Goal: Task Accomplishment & Management: Manage account settings

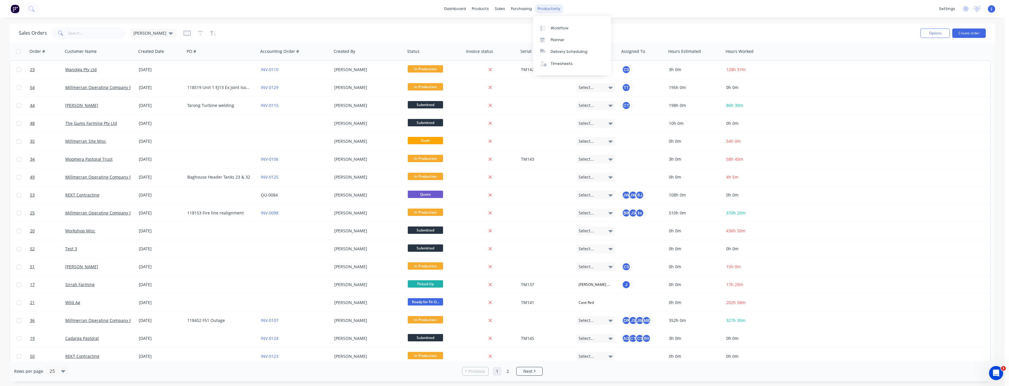
click at [546, 11] on div "productivity" at bounding box center [549, 8] width 29 height 9
click at [558, 65] on div "Timesheets" at bounding box center [562, 63] width 22 height 5
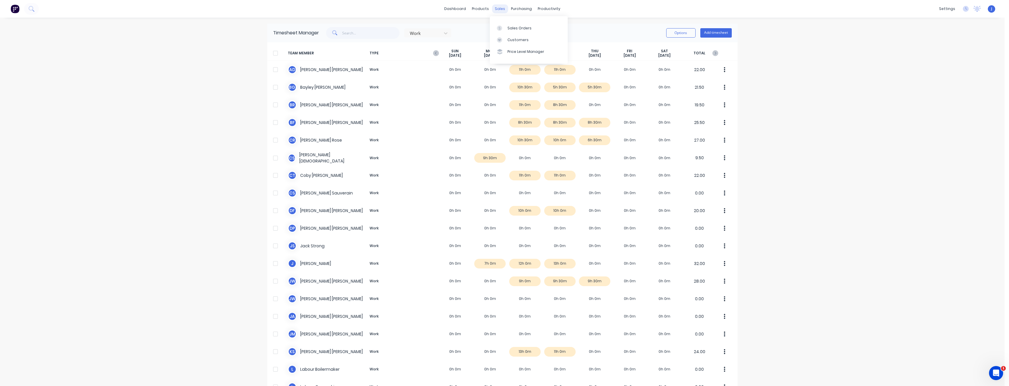
click at [496, 9] on div "sales" at bounding box center [500, 8] width 16 height 9
click at [509, 31] on link "Sales Orders" at bounding box center [529, 28] width 78 height 12
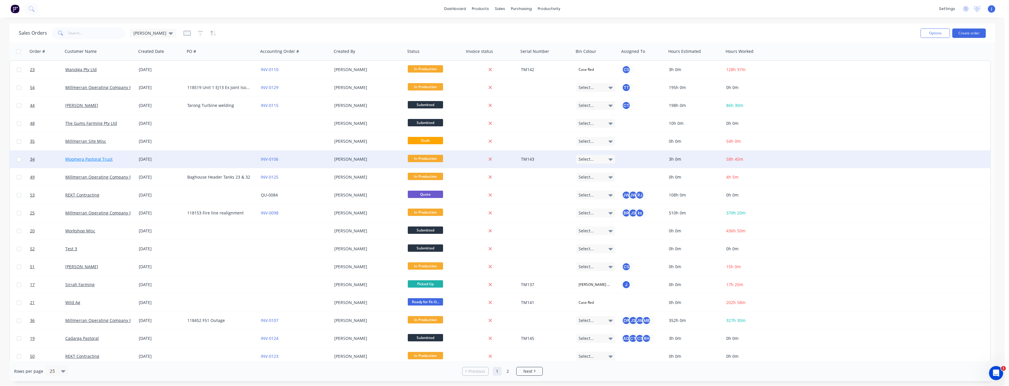
click at [104, 158] on link "Woomera Pastoral Trust" at bounding box center [88, 159] width 47 height 6
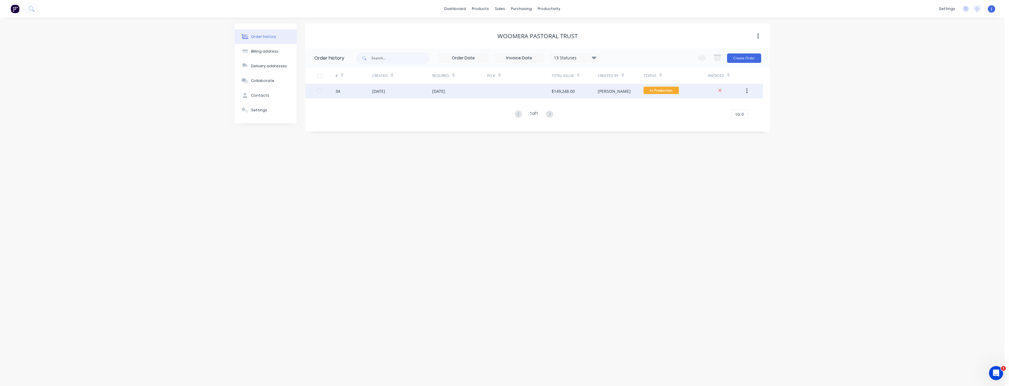
click at [515, 91] on div at bounding box center [519, 91] width 64 height 15
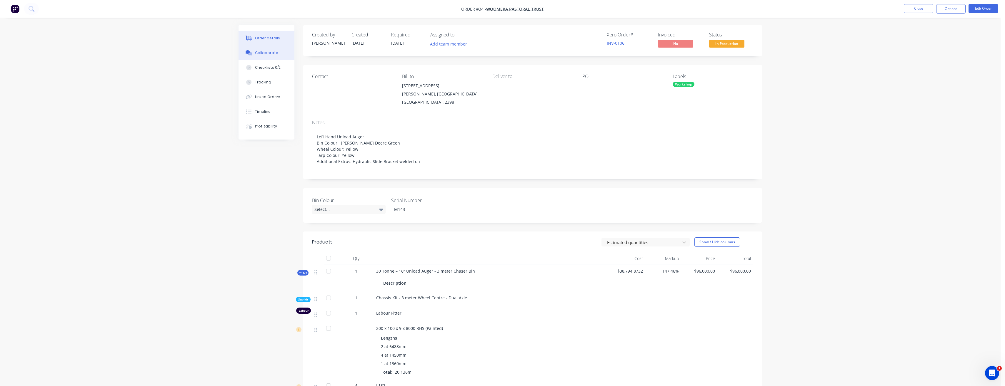
click at [265, 55] on div "Collaborate" at bounding box center [266, 52] width 23 height 5
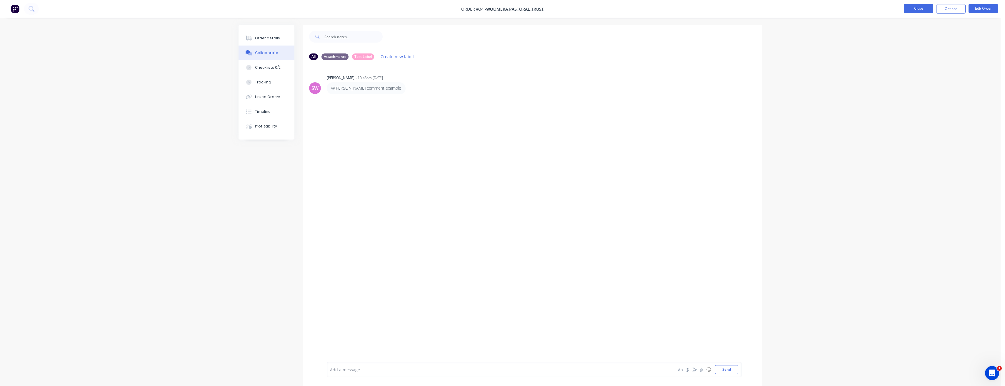
click at [909, 10] on button "Close" at bounding box center [918, 8] width 29 height 9
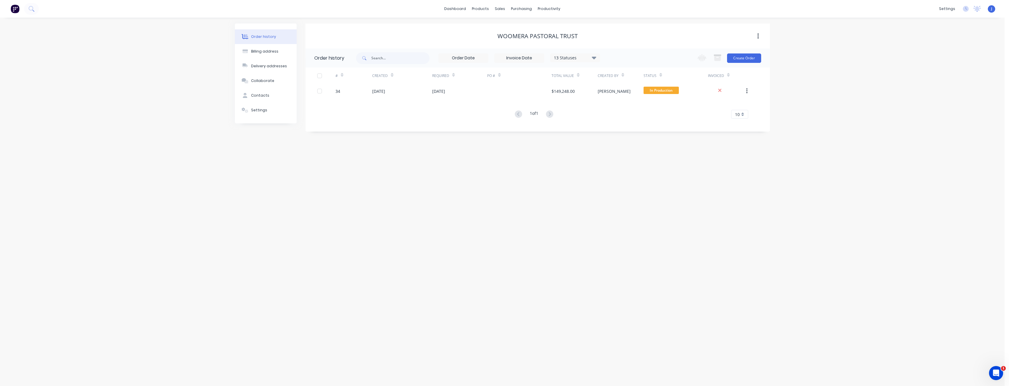
click at [870, 9] on div "dashboard products sales purchasing productivity dashboard products Product Cat…" at bounding box center [502, 9] width 1005 height 18
click at [486, 9] on div "products" at bounding box center [480, 8] width 23 height 9
click at [492, 28] on div "Product Catalogue" at bounding box center [506, 28] width 36 height 5
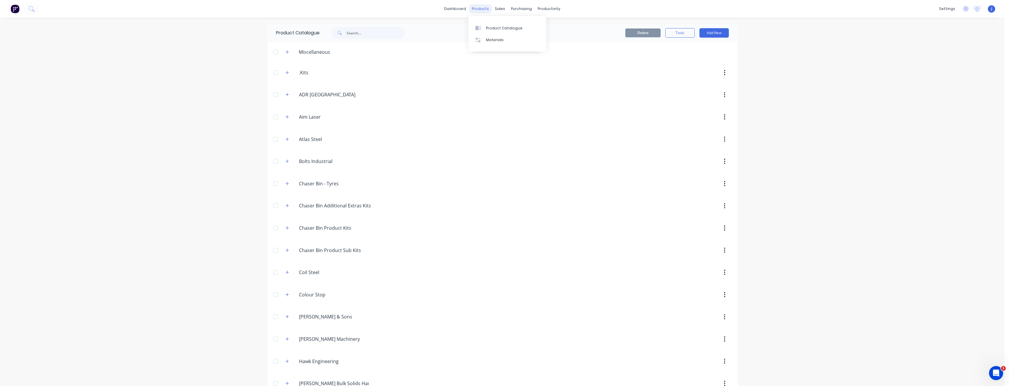
click at [481, 10] on div "products" at bounding box center [480, 8] width 23 height 9
click at [503, 7] on div "sales" at bounding box center [500, 8] width 16 height 9
click at [507, 30] on link "Sales Orders" at bounding box center [529, 28] width 78 height 12
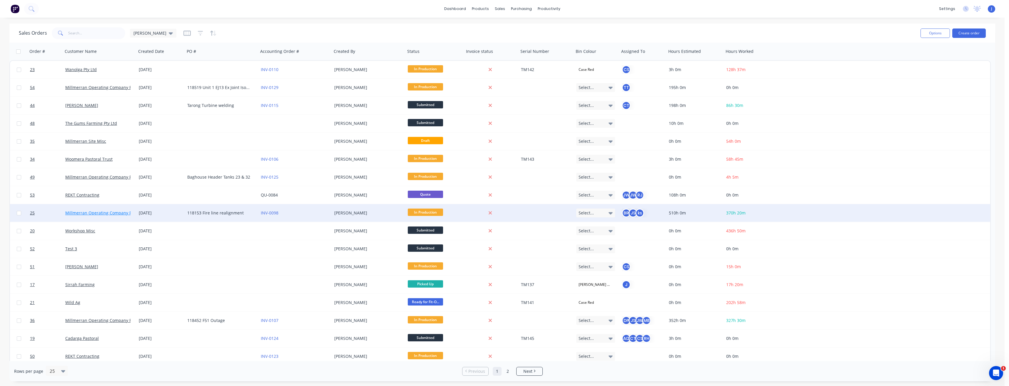
click at [94, 213] on link "Millmerran Operating Company Pty Ltd" at bounding box center [103, 213] width 77 height 6
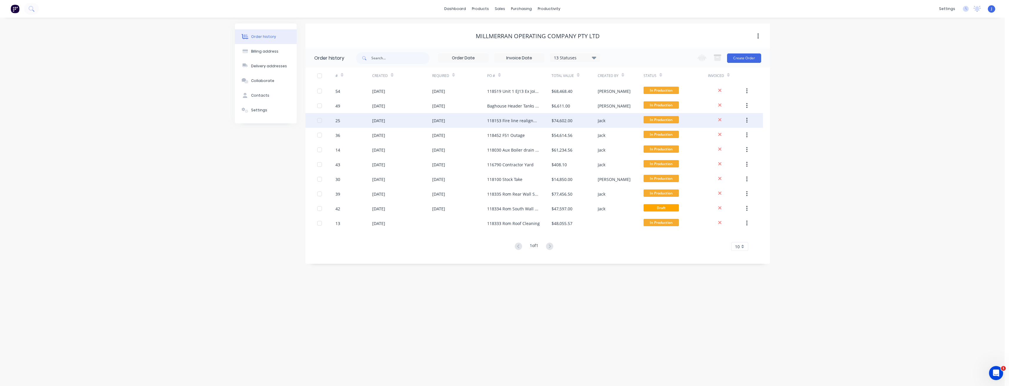
click at [406, 123] on div "10 Sep 2025" at bounding box center [402, 120] width 60 height 15
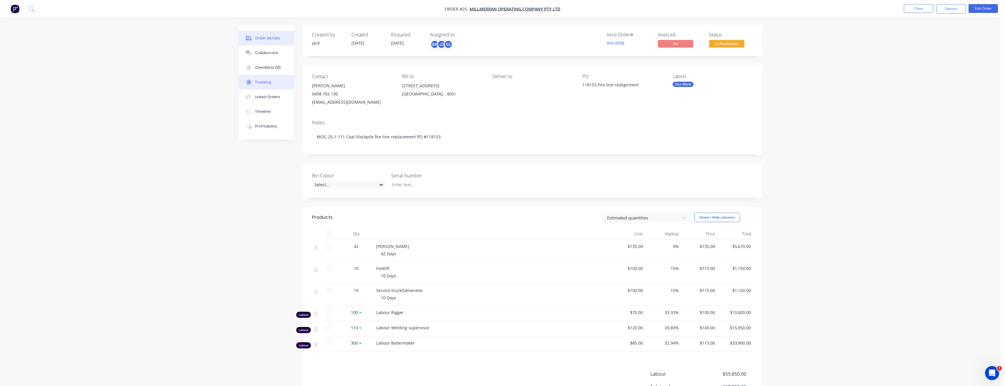
click at [272, 84] on button "Tracking" at bounding box center [266, 82] width 56 height 15
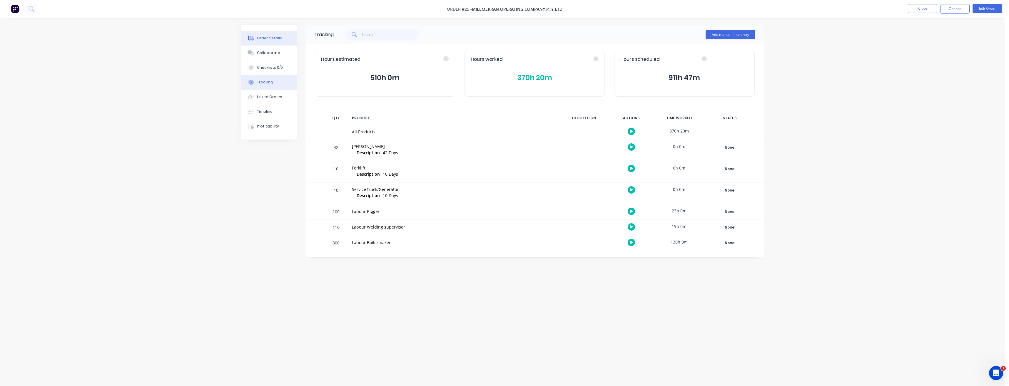
click at [271, 40] on div "Order details" at bounding box center [269, 38] width 25 height 5
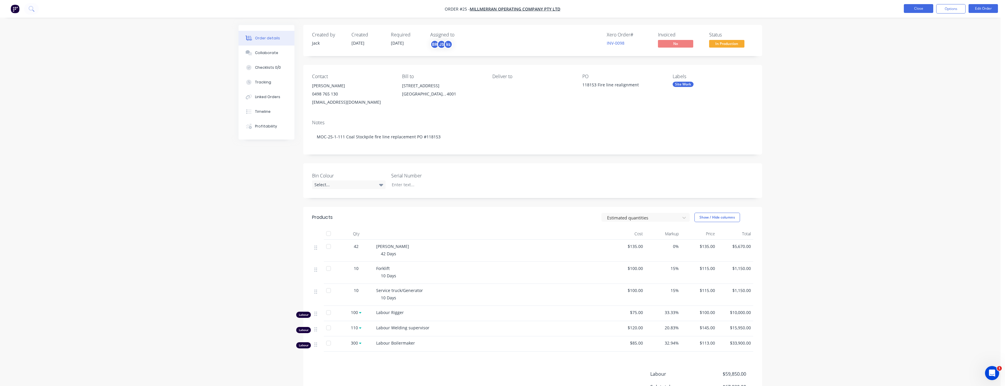
click at [919, 11] on button "Close" at bounding box center [918, 8] width 29 height 9
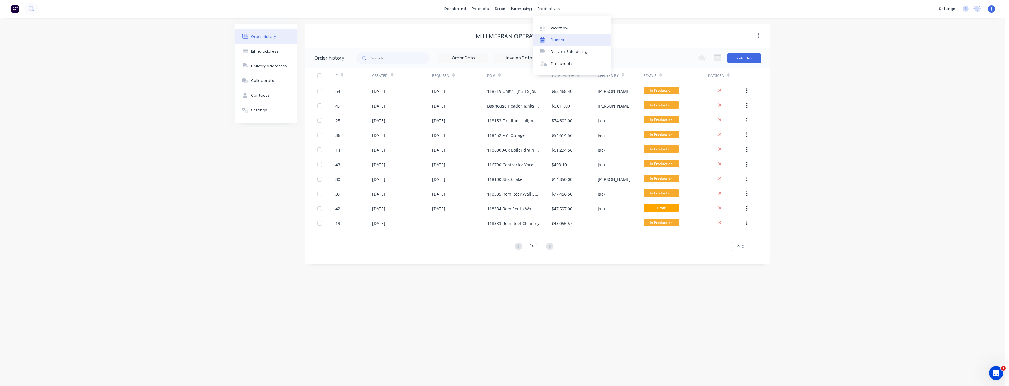
click at [560, 37] on div "Planner" at bounding box center [558, 39] width 14 height 5
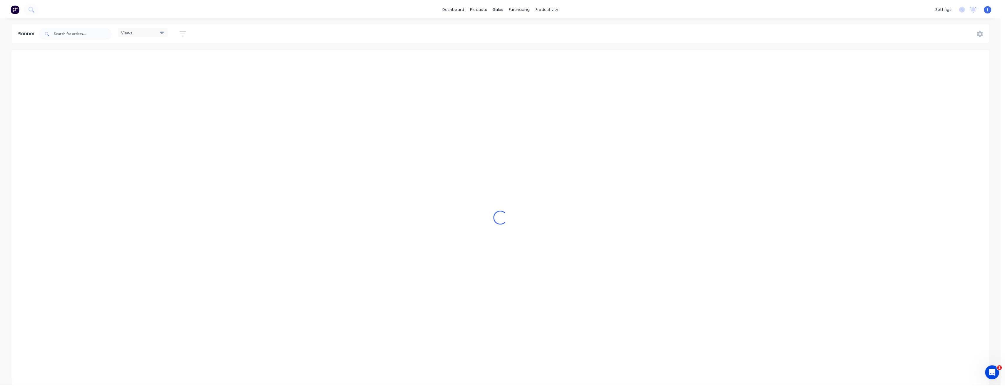
scroll to position [0, 1430]
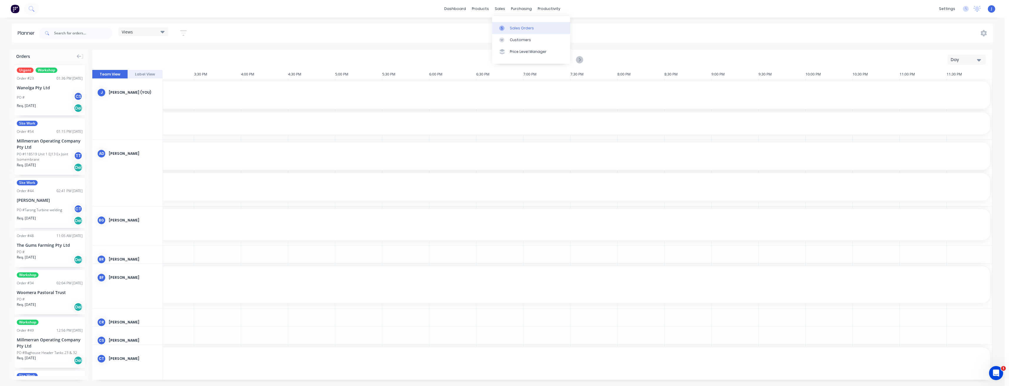
click at [510, 26] on div "Sales Orders" at bounding box center [522, 28] width 24 height 5
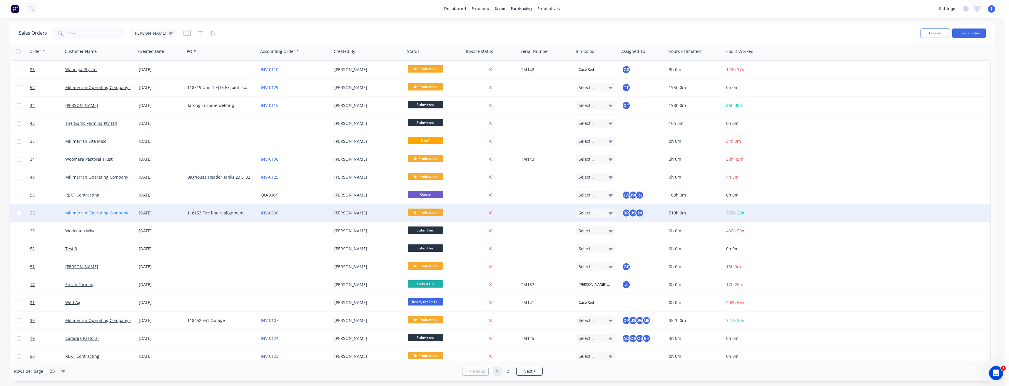
click at [81, 214] on link "Millmerran Operating Company Pty Ltd" at bounding box center [103, 213] width 77 height 6
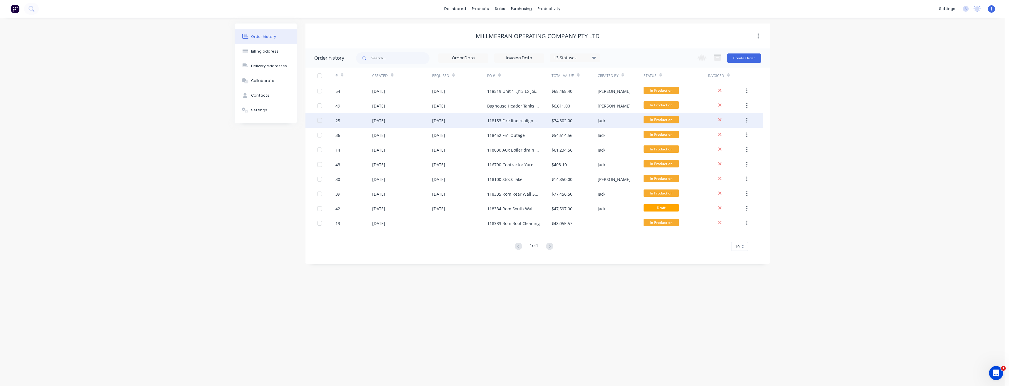
click at [360, 120] on div "25" at bounding box center [354, 120] width 37 height 15
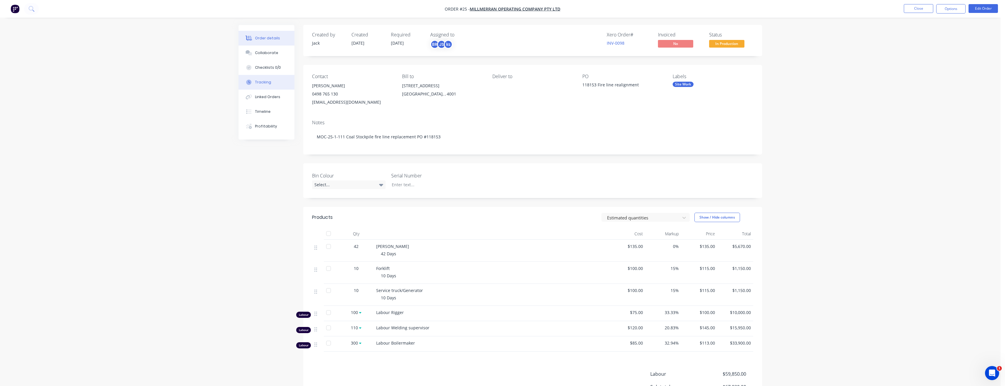
click at [276, 84] on button "Tracking" at bounding box center [266, 82] width 56 height 15
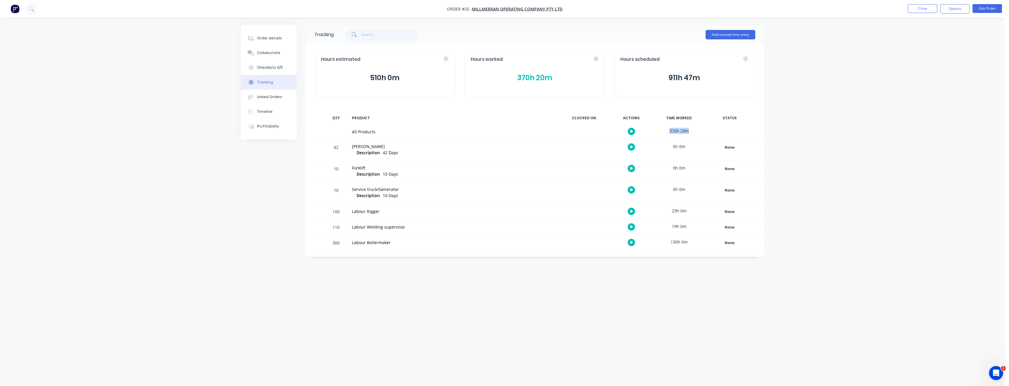
drag, startPoint x: 688, startPoint y: 131, endPoint x: 670, endPoint y: 129, distance: 17.8
click at [670, 129] on div "370h 20m" at bounding box center [679, 130] width 44 height 13
click at [721, 131] on div "All Products 370h 20m" at bounding box center [535, 131] width 459 height 15
click at [268, 128] on div "Profitability" at bounding box center [268, 126] width 22 height 5
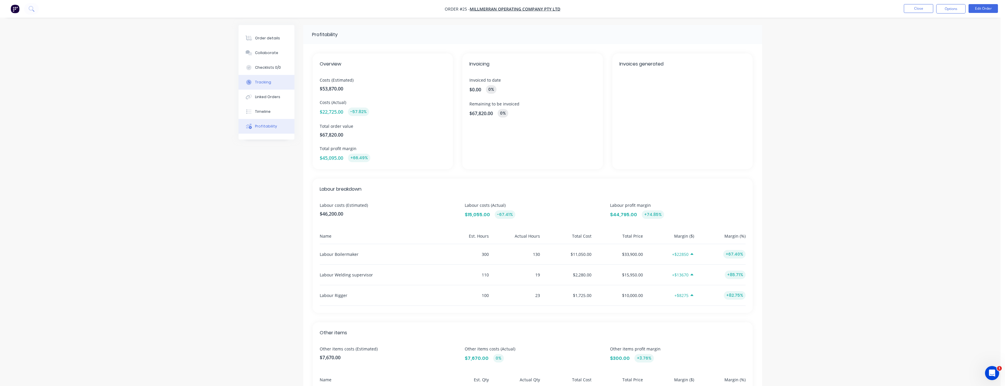
click at [271, 84] on button "Tracking" at bounding box center [266, 82] width 56 height 15
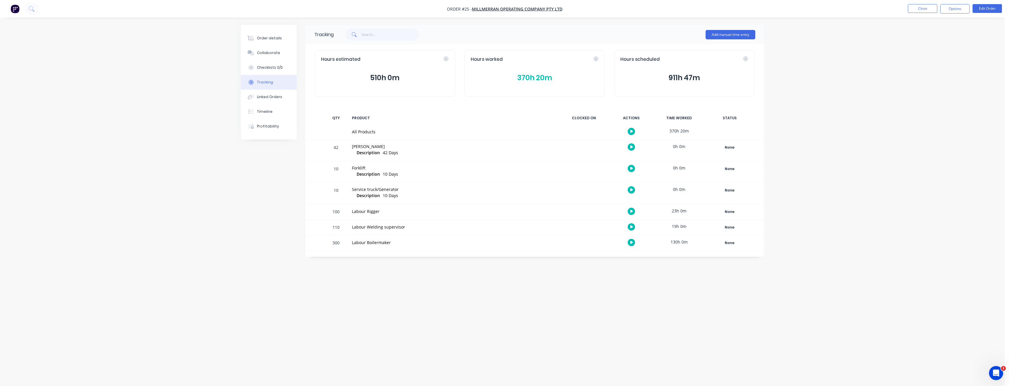
click at [632, 130] on icon "button" at bounding box center [631, 132] width 3 height 4
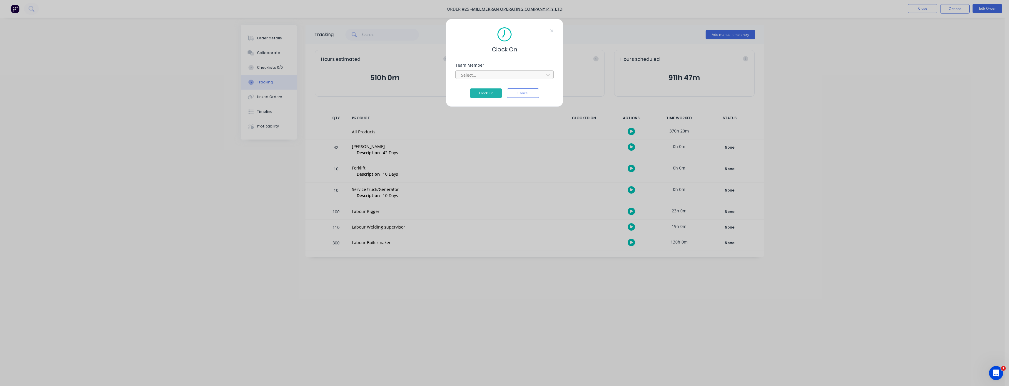
click at [497, 75] on div at bounding box center [500, 74] width 81 height 7
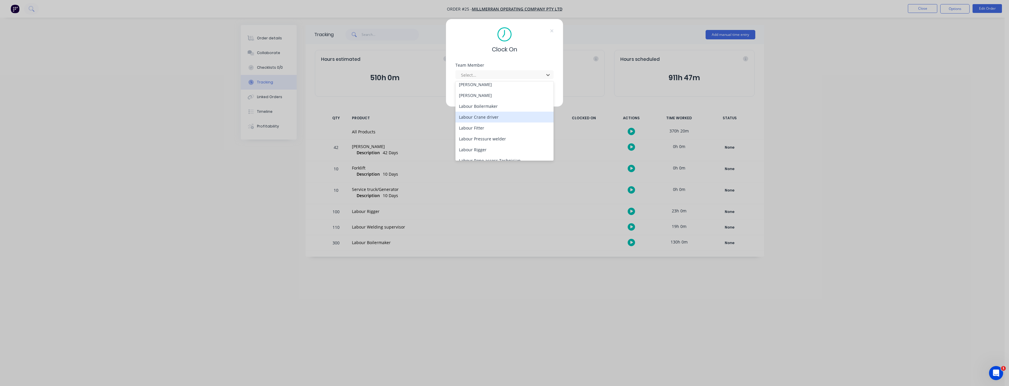
scroll to position [176, 0]
click at [467, 85] on div "[PERSON_NAME]" at bounding box center [504, 85] width 98 height 11
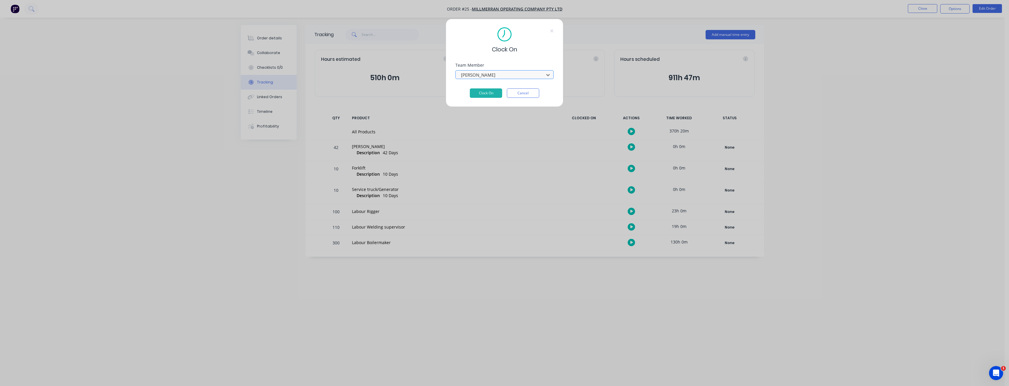
click at [535, 76] on div at bounding box center [500, 74] width 81 height 7
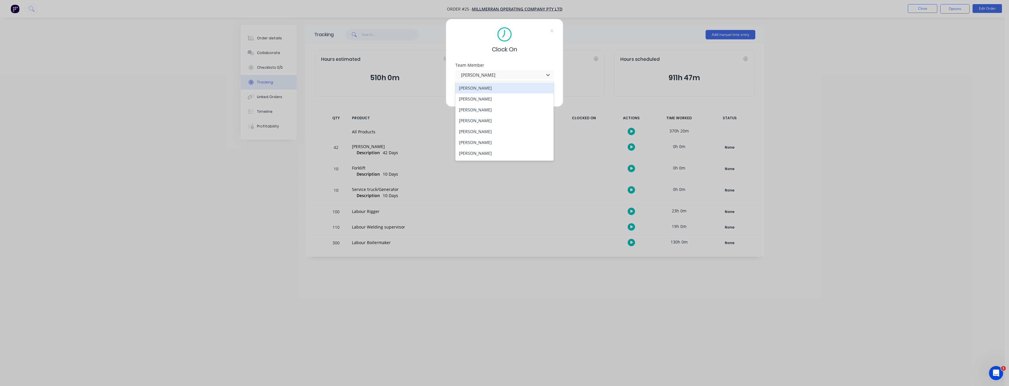
click at [540, 43] on div "Clock On" at bounding box center [504, 40] width 98 height 26
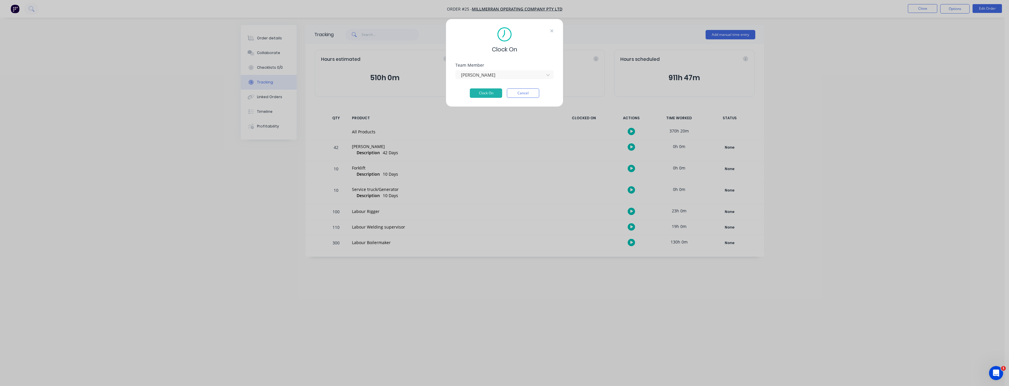
click at [550, 30] on div "Clock On Team Member kris suter Clock On Cancel" at bounding box center [505, 63] width 118 height 88
click at [550, 30] on icon at bounding box center [552, 31] width 4 height 5
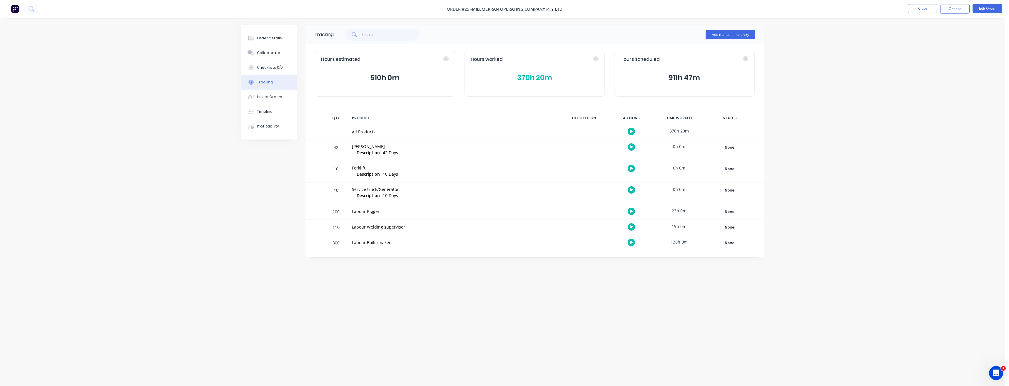
click at [365, 133] on div "All Products" at bounding box center [453, 132] width 203 height 6
click at [548, 78] on button "370h 20m" at bounding box center [535, 77] width 128 height 11
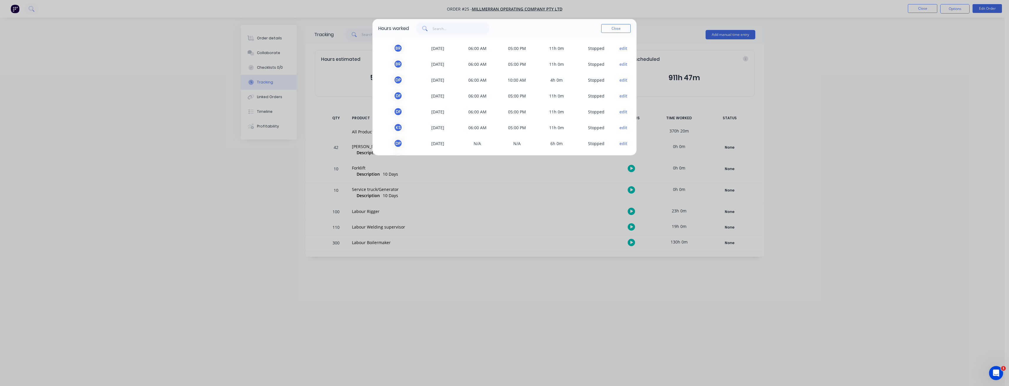
scroll to position [118, 0]
click at [620, 90] on button "edit" at bounding box center [624, 89] width 8 height 6
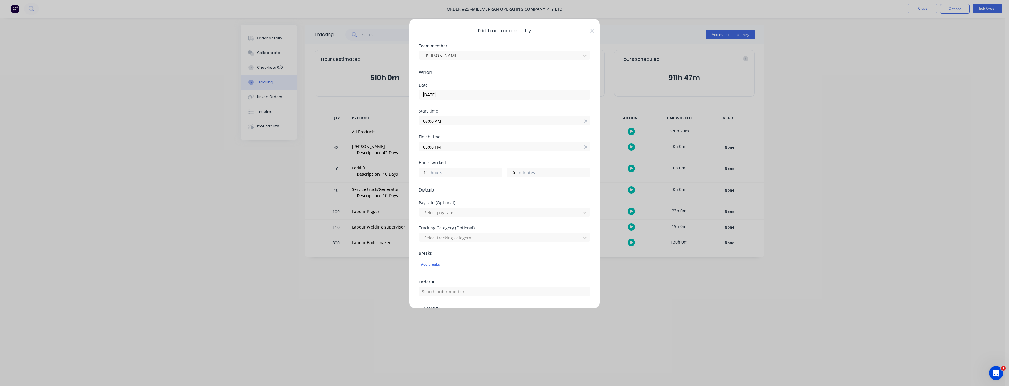
scroll to position [59, 0]
click at [545, 180] on div at bounding box center [501, 179] width 154 height 7
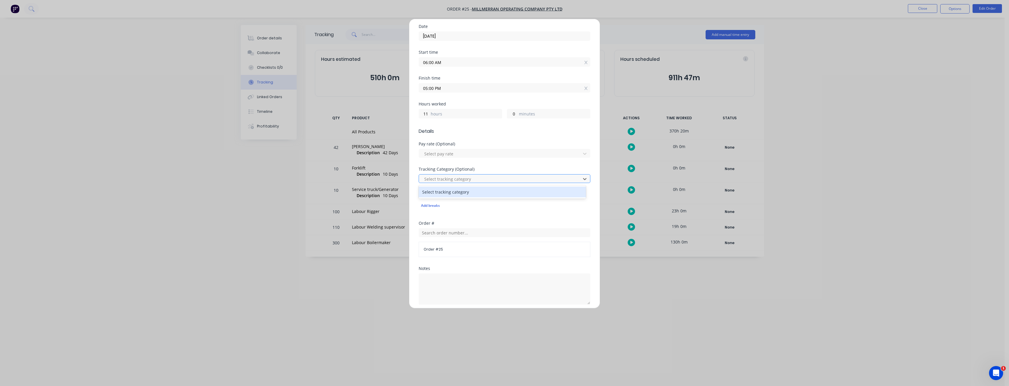
click at [555, 178] on div at bounding box center [501, 179] width 154 height 7
click at [462, 155] on div at bounding box center [501, 153] width 154 height 7
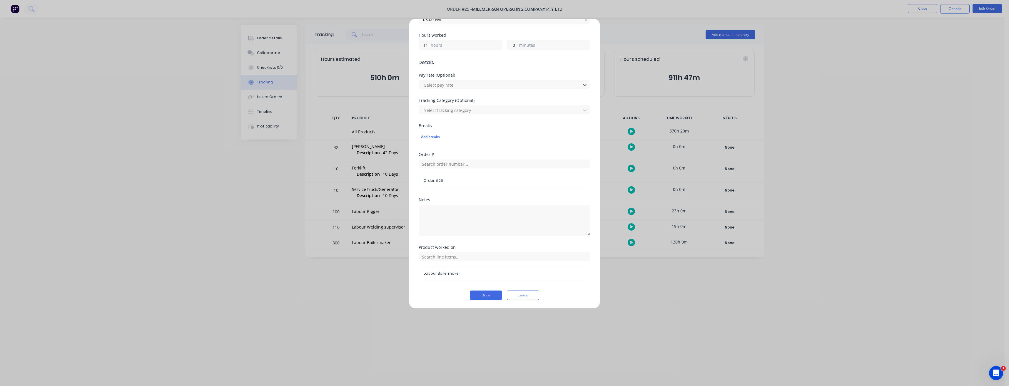
scroll to position [0, 0]
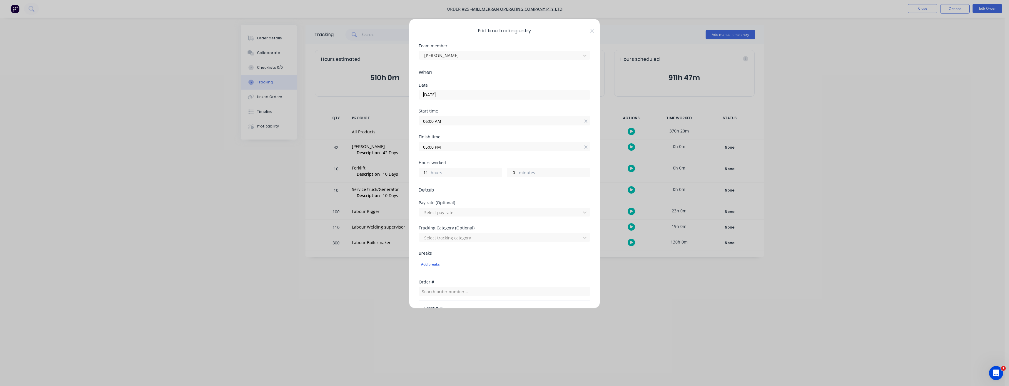
click at [584, 30] on span "Edit time tracking entry" at bounding box center [505, 30] width 172 height 7
click at [590, 31] on icon at bounding box center [592, 31] width 4 height 4
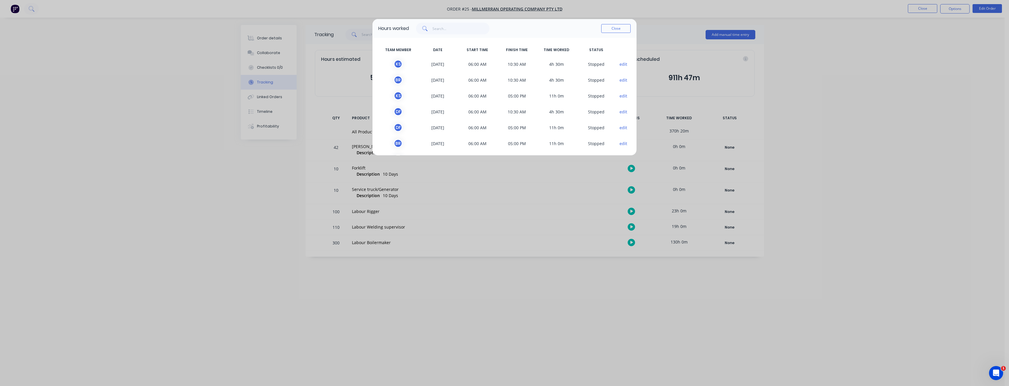
click at [620, 110] on button "edit" at bounding box center [624, 112] width 8 height 6
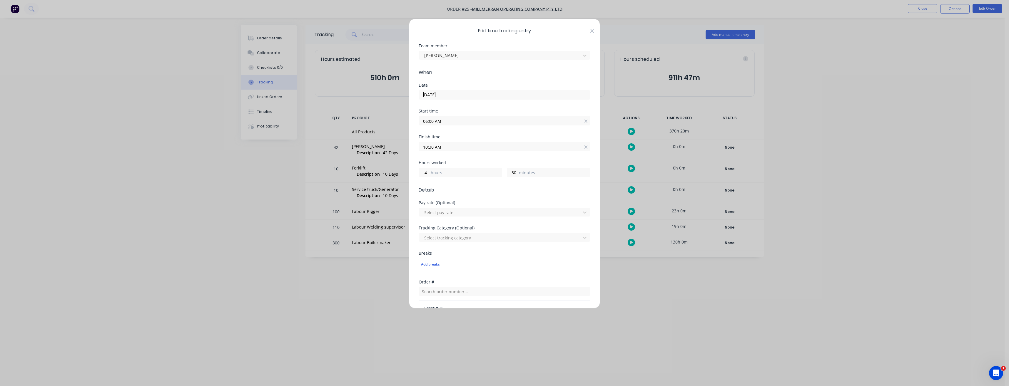
click at [590, 32] on icon at bounding box center [592, 31] width 4 height 5
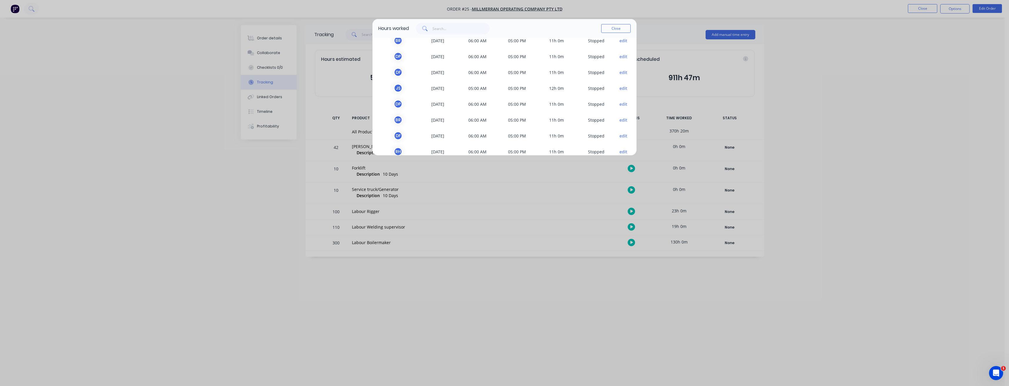
scroll to position [589, 0]
click at [620, 143] on button "edit" at bounding box center [624, 142] width 8 height 6
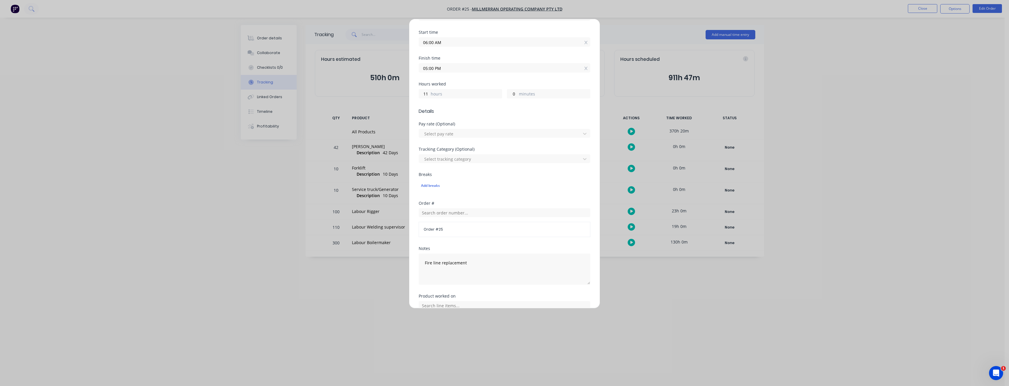
scroll to position [128, 0]
click at [444, 276] on span "All Products" at bounding box center [505, 273] width 162 height 5
click at [458, 257] on input "text" at bounding box center [505, 257] width 172 height 9
click at [452, 271] on span "All Products" at bounding box center [505, 273] width 162 height 5
click at [476, 260] on input "text" at bounding box center [505, 257] width 172 height 9
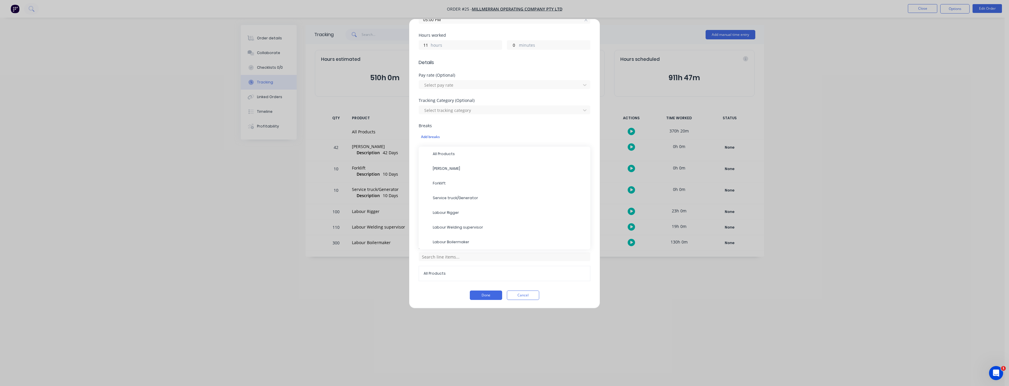
click at [395, 283] on div "Edit time tracking entry Team member Reece Hansson When Date 22/09/2025 Start t…" at bounding box center [504, 193] width 1009 height 386
click at [585, 19] on icon at bounding box center [586, 20] width 3 height 4
click at [637, 30] on div "Edit time tracking entry Team member Reece Hansson When Date 22/09/2025 Start t…" at bounding box center [504, 193] width 1009 height 386
click at [519, 301] on button "Cancel" at bounding box center [523, 299] width 32 height 9
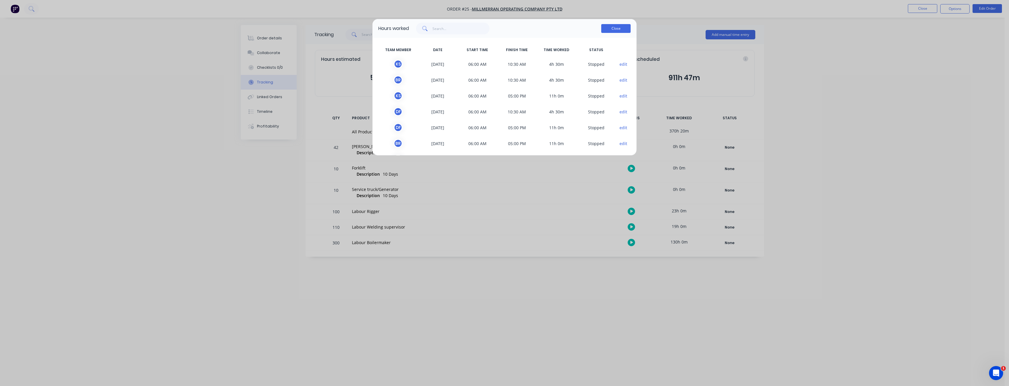
click at [617, 29] on button "Close" at bounding box center [615, 28] width 29 height 9
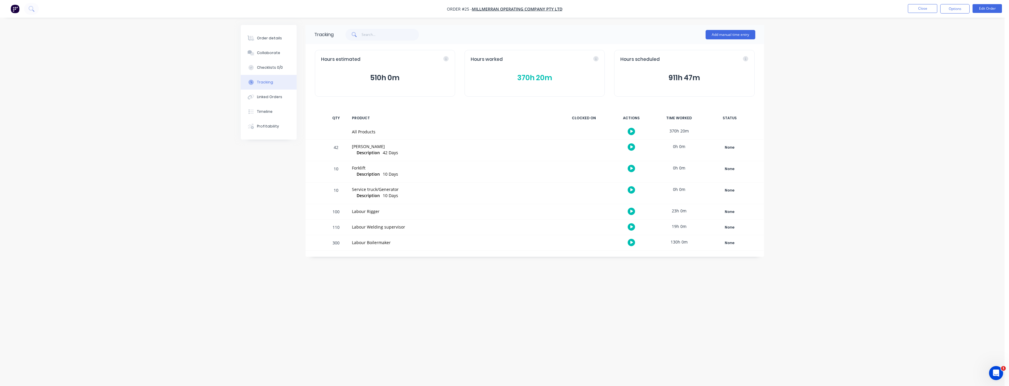
click at [530, 76] on button "370h 20m" at bounding box center [535, 77] width 128 height 11
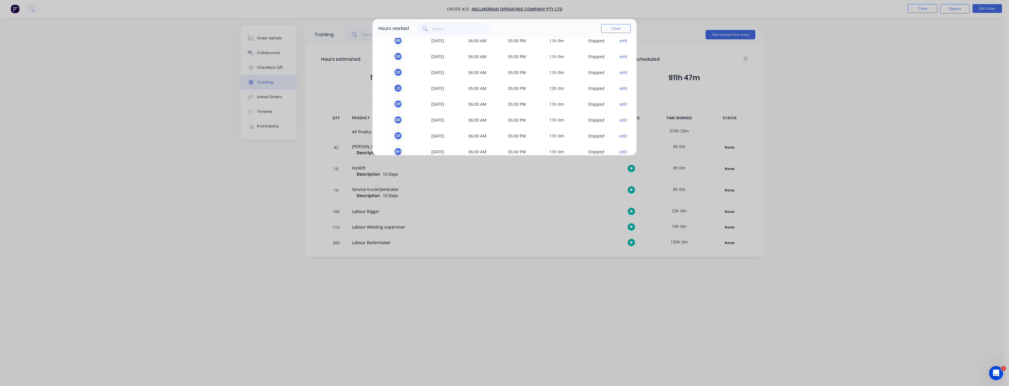
scroll to position [589, 0]
click at [620, 143] on button "edit" at bounding box center [624, 142] width 8 height 6
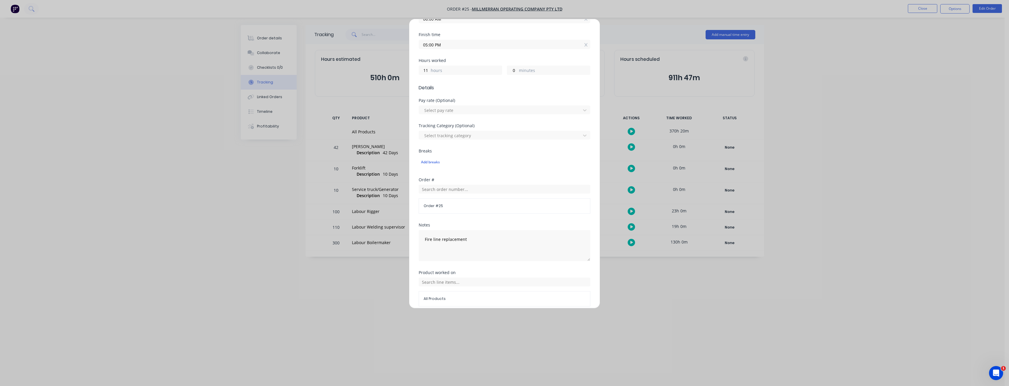
scroll to position [128, 0]
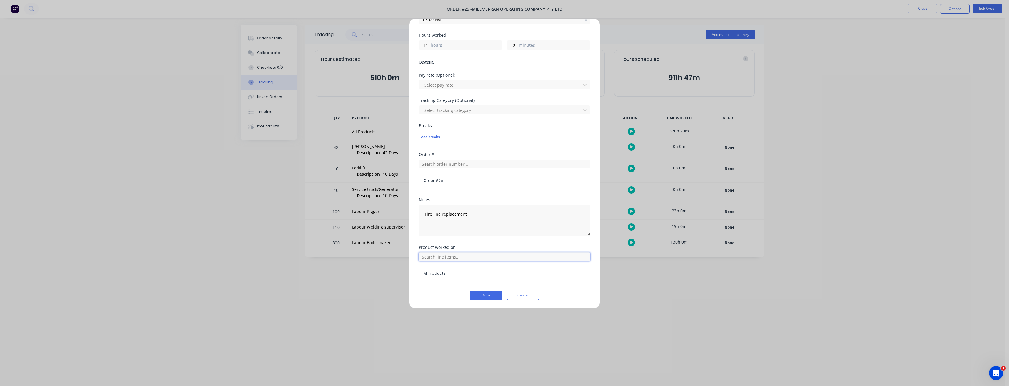
click at [510, 255] on input "text" at bounding box center [505, 257] width 172 height 9
click at [455, 242] on span "Labour Boilermaker" at bounding box center [509, 242] width 153 height 5
click at [483, 294] on button "Done" at bounding box center [486, 295] width 32 height 9
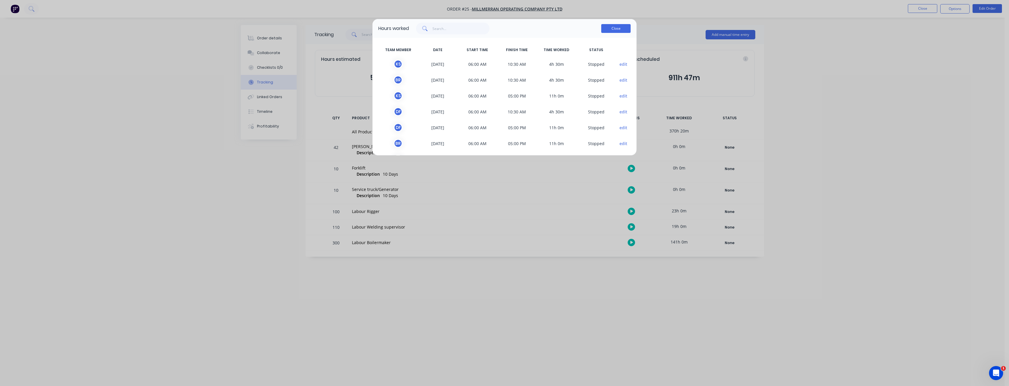
click at [612, 28] on button "Close" at bounding box center [615, 28] width 29 height 9
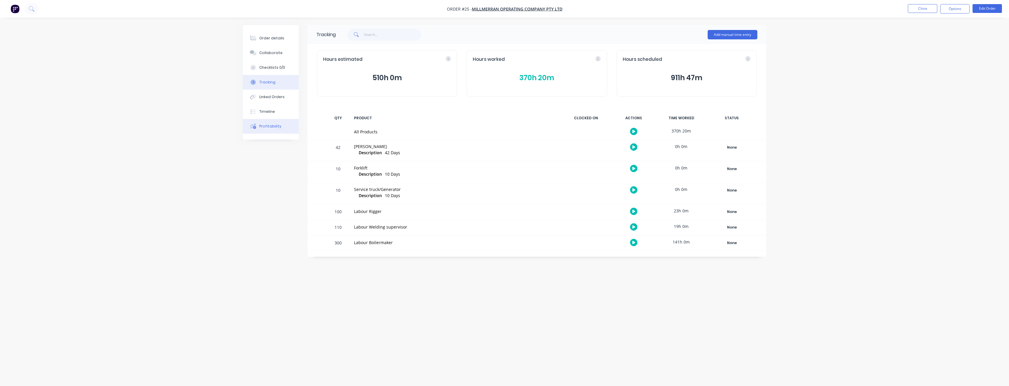
click at [274, 127] on div "Profitability" at bounding box center [270, 126] width 22 height 5
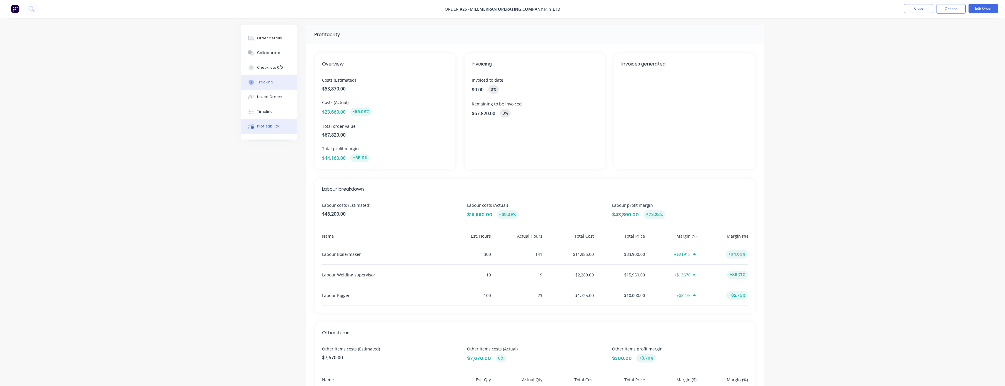
click at [273, 85] on button "Tracking" at bounding box center [269, 82] width 56 height 15
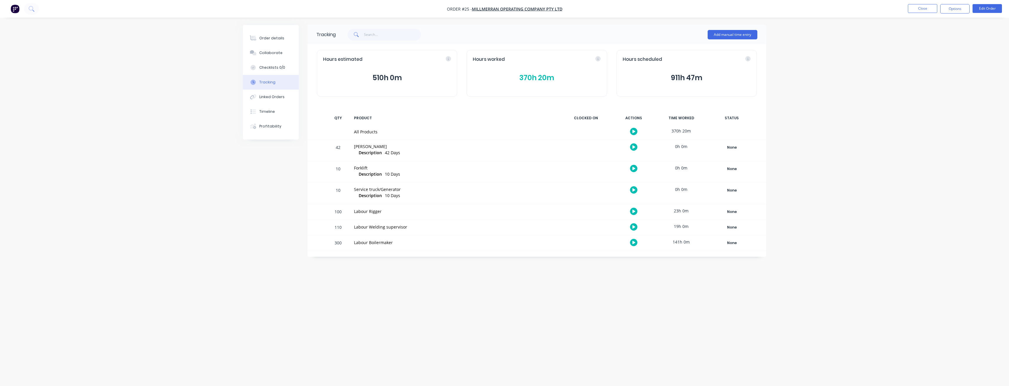
click at [530, 79] on button "370h 20m" at bounding box center [537, 77] width 128 height 11
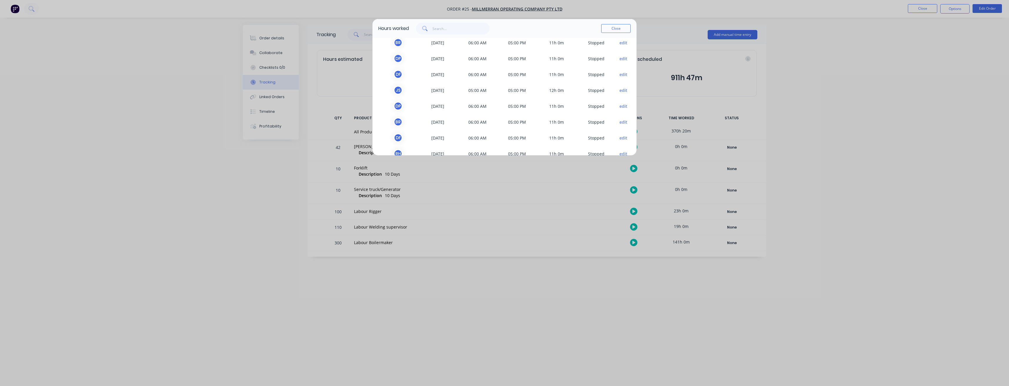
scroll to position [589, 0]
click at [620, 126] on button "edit" at bounding box center [624, 126] width 8 height 6
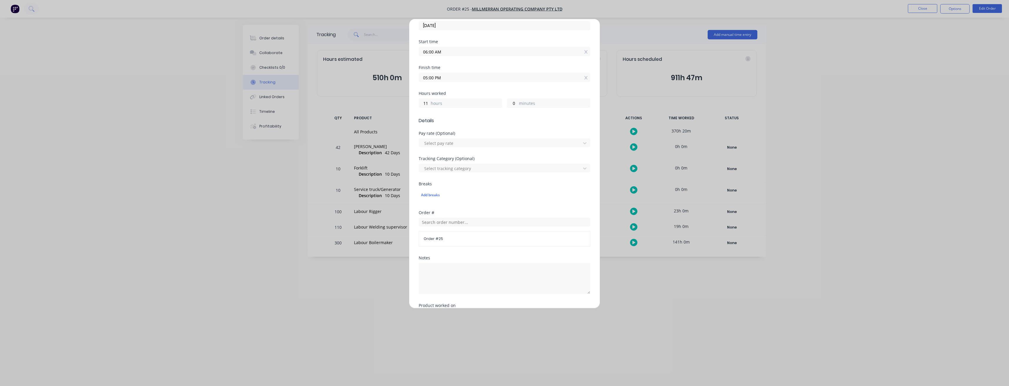
scroll to position [128, 0]
click at [499, 255] on input "text" at bounding box center [505, 257] width 172 height 9
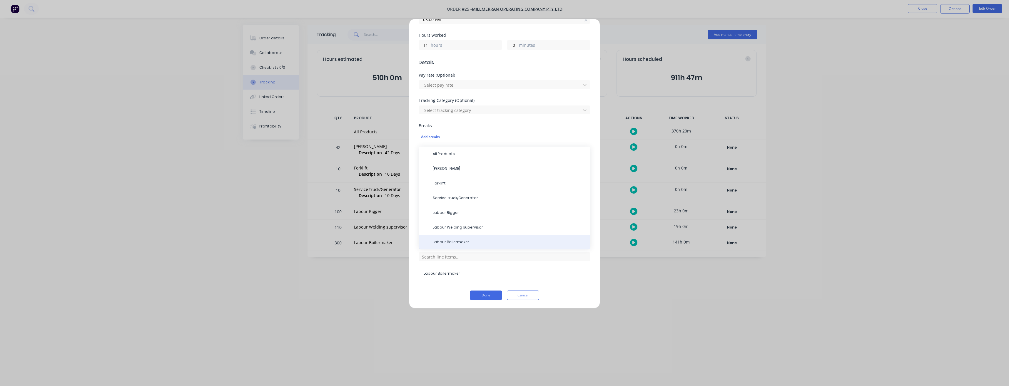
click at [458, 241] on span "Labour Boilermaker" at bounding box center [509, 242] width 153 height 5
click at [482, 296] on button "Done" at bounding box center [486, 295] width 32 height 9
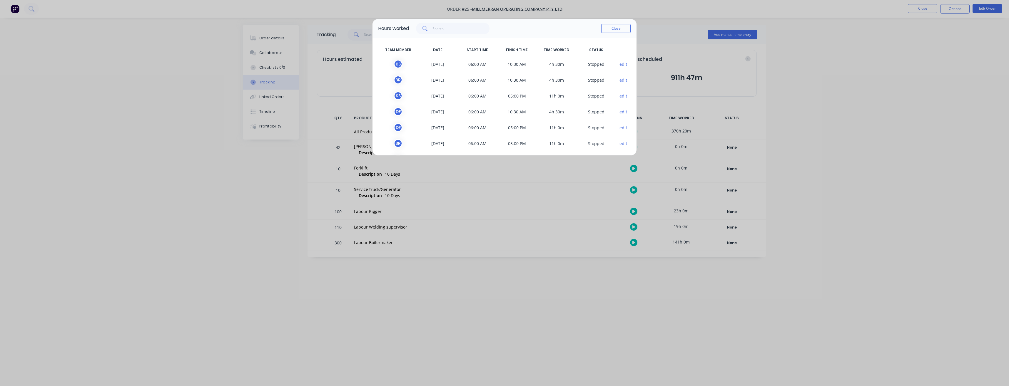
click at [620, 112] on button "edit" at bounding box center [624, 112] width 8 height 6
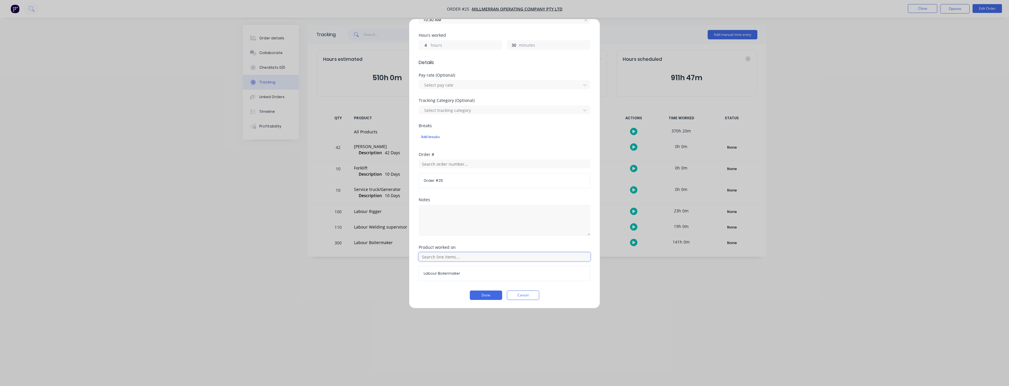
click at [468, 259] on input "text" at bounding box center [505, 257] width 172 height 9
click at [483, 295] on button "Done" at bounding box center [486, 295] width 32 height 9
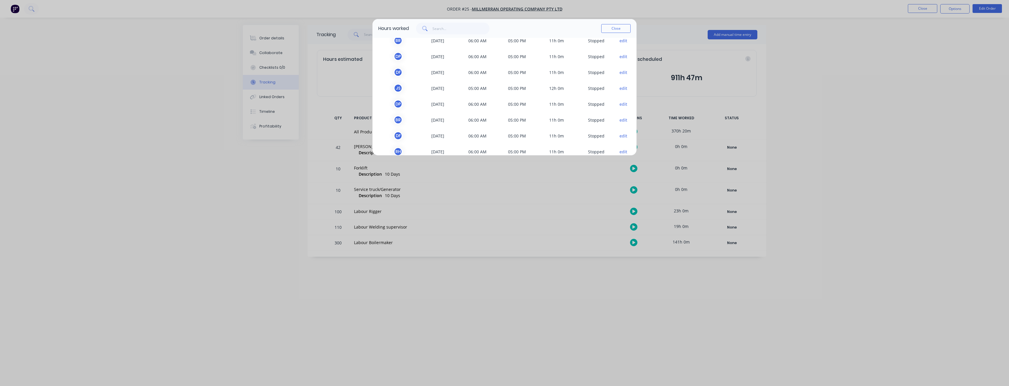
scroll to position [589, 0]
click at [620, 111] on button "edit" at bounding box center [624, 110] width 8 height 6
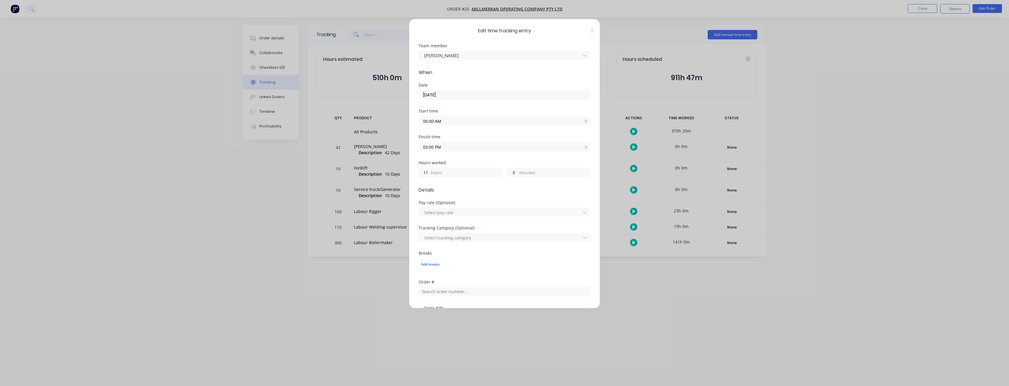
scroll to position [128, 0]
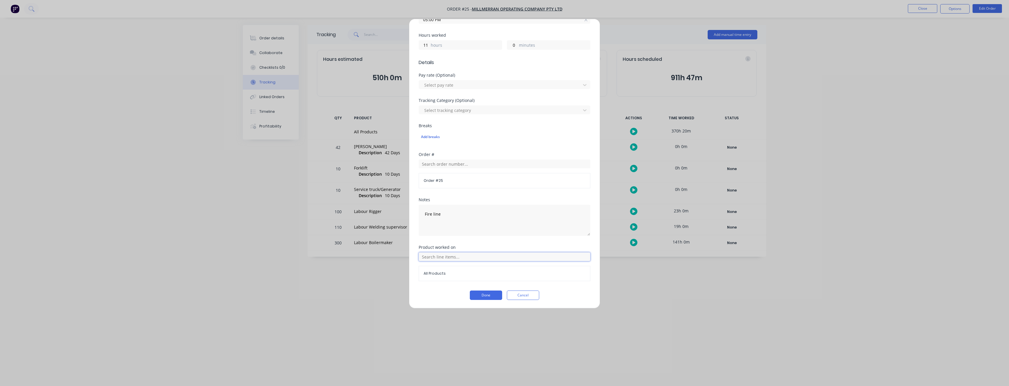
click at [485, 258] on input "text" at bounding box center [505, 257] width 172 height 9
click at [462, 214] on span "Labour Rigger" at bounding box center [509, 212] width 153 height 5
click at [489, 295] on button "Done" at bounding box center [486, 295] width 32 height 9
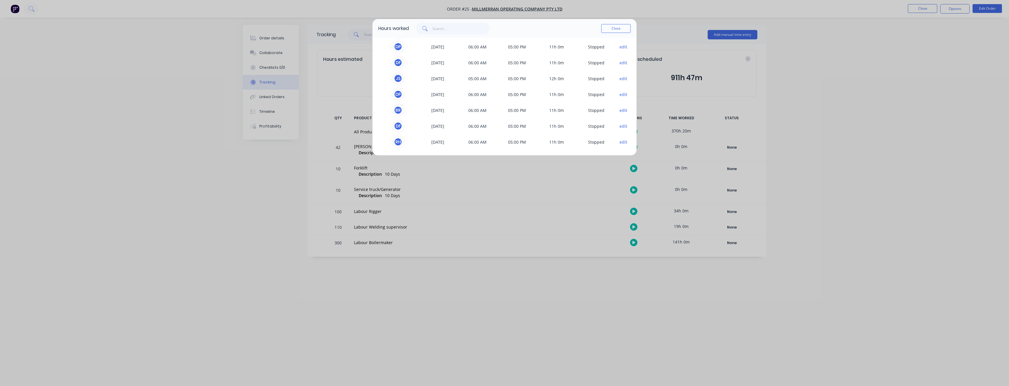
scroll to position [589, 0]
click at [623, 93] on button "edit" at bounding box center [624, 94] width 8 height 6
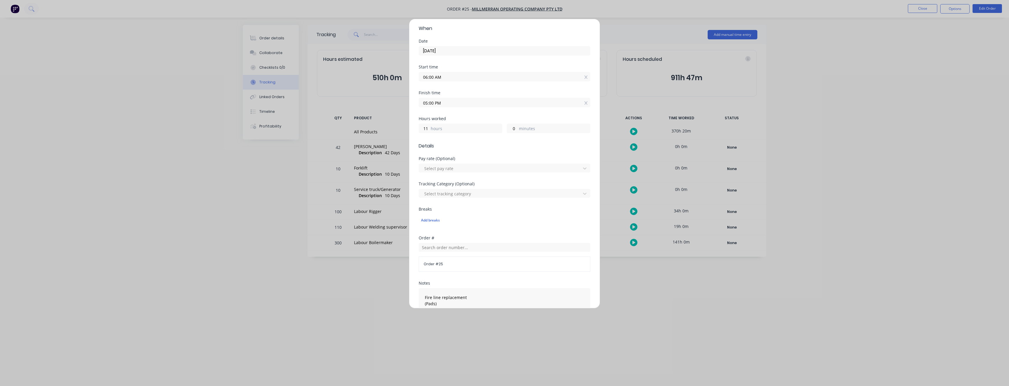
scroll to position [128, 0]
click at [461, 259] on input "text" at bounding box center [505, 257] width 172 height 9
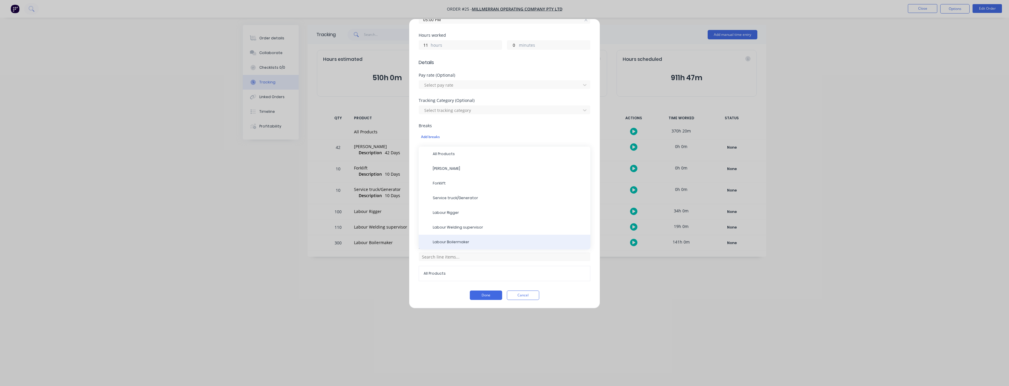
click at [454, 241] on span "Labour Boilermaker" at bounding box center [509, 242] width 153 height 5
click at [480, 293] on button "Done" at bounding box center [486, 295] width 32 height 9
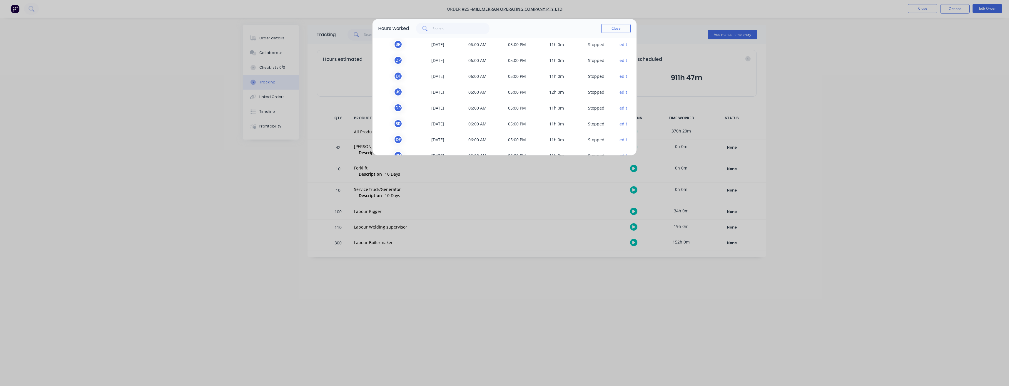
scroll to position [589, 0]
click at [620, 80] on button "edit" at bounding box center [624, 78] width 8 height 6
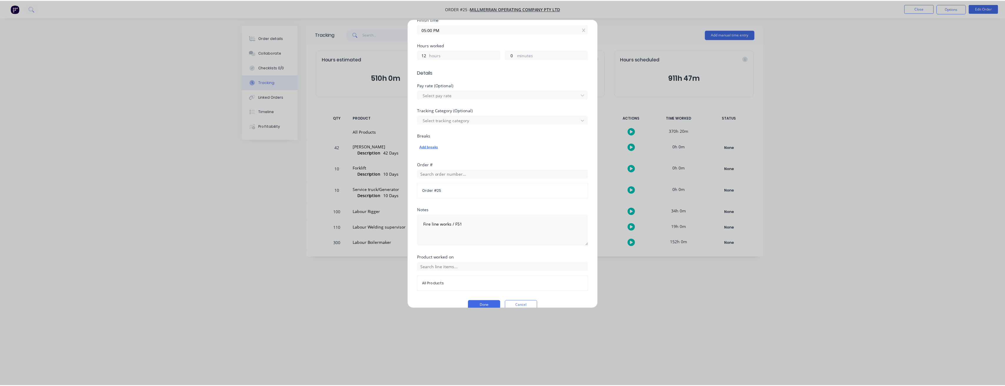
scroll to position [128, 0]
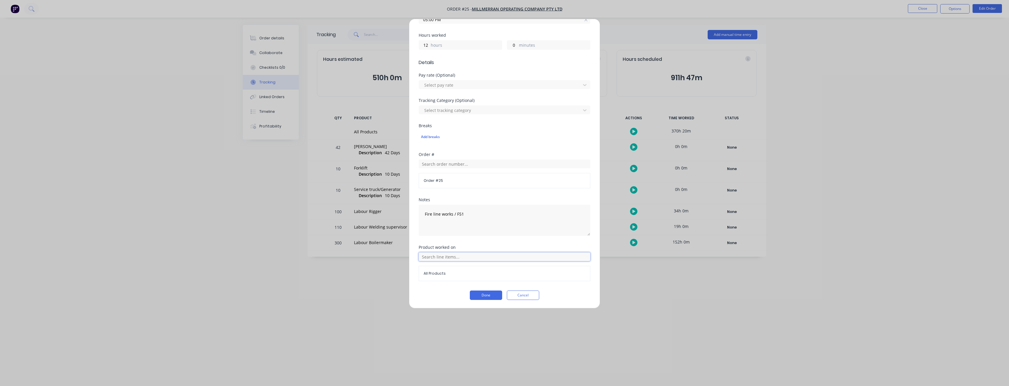
click at [510, 258] on input "text" at bounding box center [505, 257] width 172 height 9
click at [453, 226] on span "Labour Welding supervisor" at bounding box center [509, 227] width 153 height 5
click at [483, 296] on button "Done" at bounding box center [486, 295] width 32 height 9
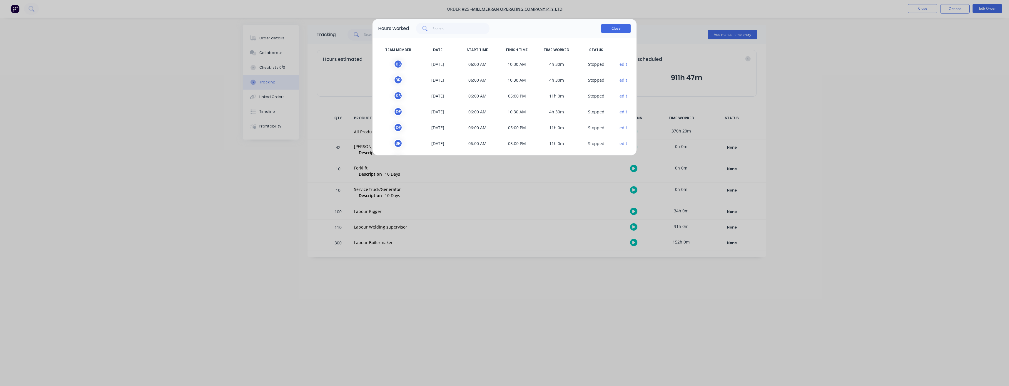
click at [619, 30] on button "Close" at bounding box center [615, 28] width 29 height 9
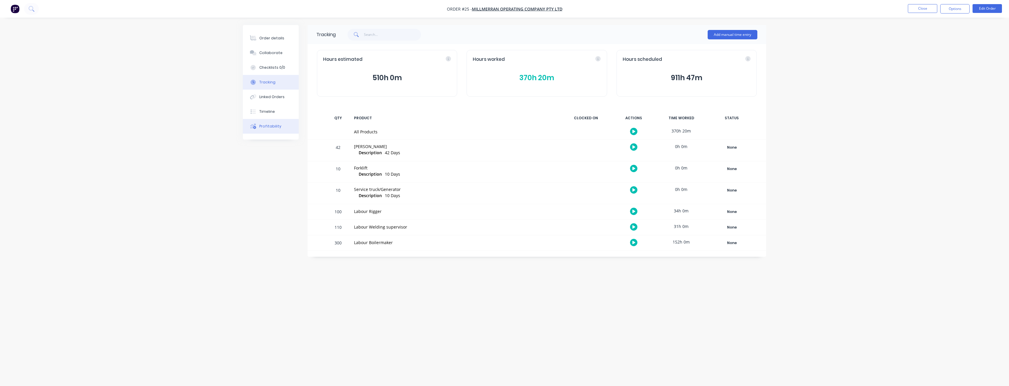
click at [253, 126] on icon at bounding box center [253, 126] width 6 height 5
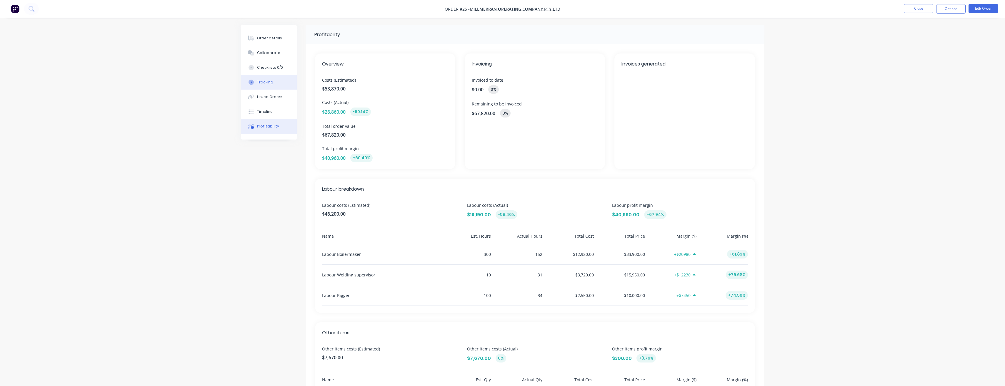
click at [273, 81] on button "Tracking" at bounding box center [269, 82] width 56 height 15
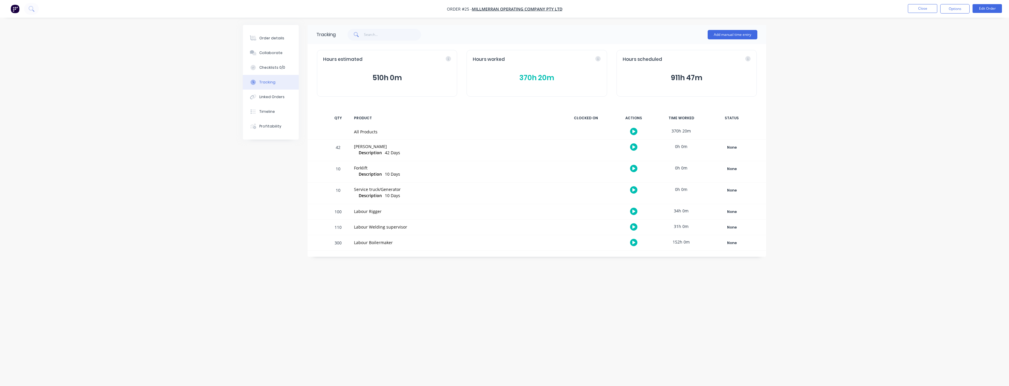
click at [544, 79] on button "370h 20m" at bounding box center [537, 77] width 128 height 11
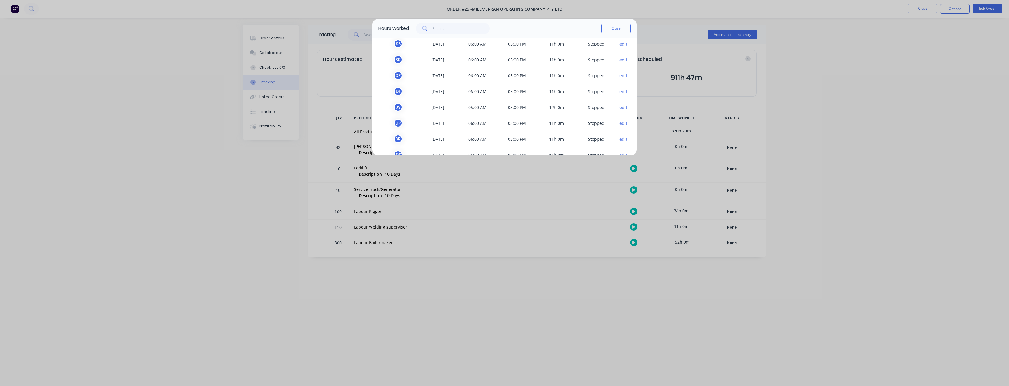
scroll to position [560, 0]
click at [620, 91] on button "edit" at bounding box center [624, 92] width 8 height 6
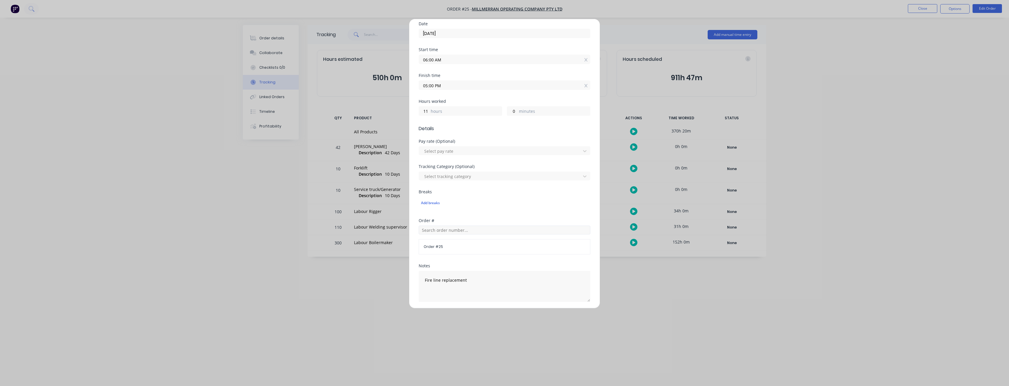
scroll to position [128, 0]
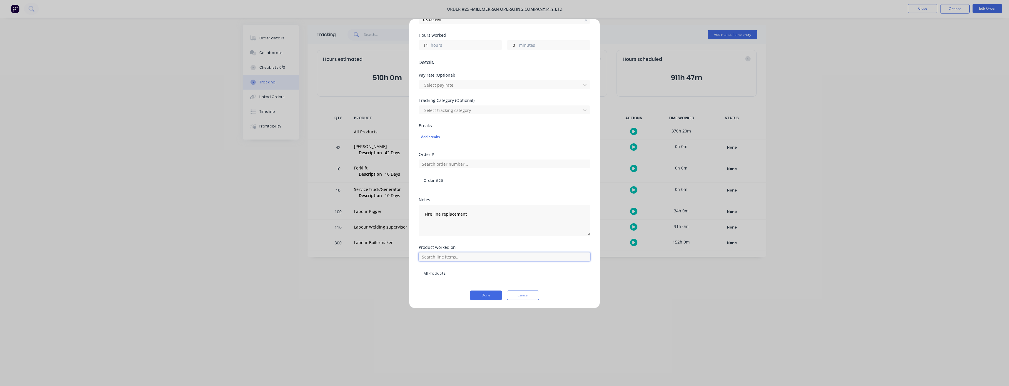
click at [485, 258] on input "text" at bounding box center [505, 257] width 172 height 9
click at [462, 241] on span "Labour Boilermaker" at bounding box center [509, 242] width 153 height 5
click at [481, 294] on button "Done" at bounding box center [486, 295] width 32 height 9
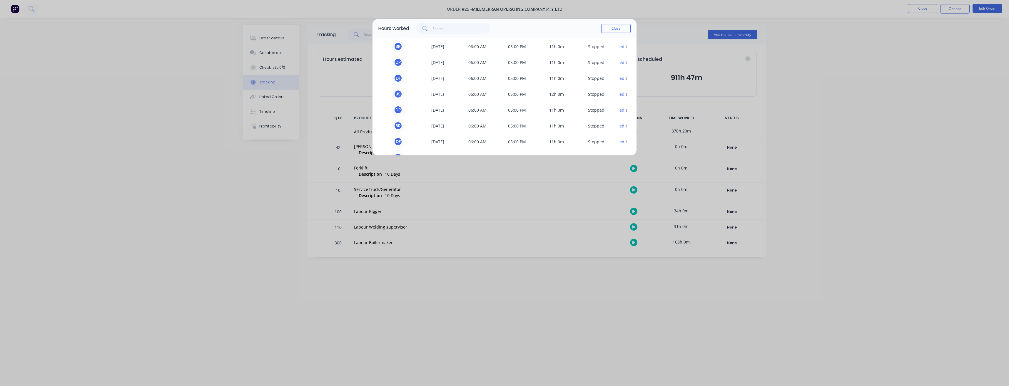
scroll to position [589, 0]
click at [620, 48] on button "edit" at bounding box center [624, 47] width 8 height 6
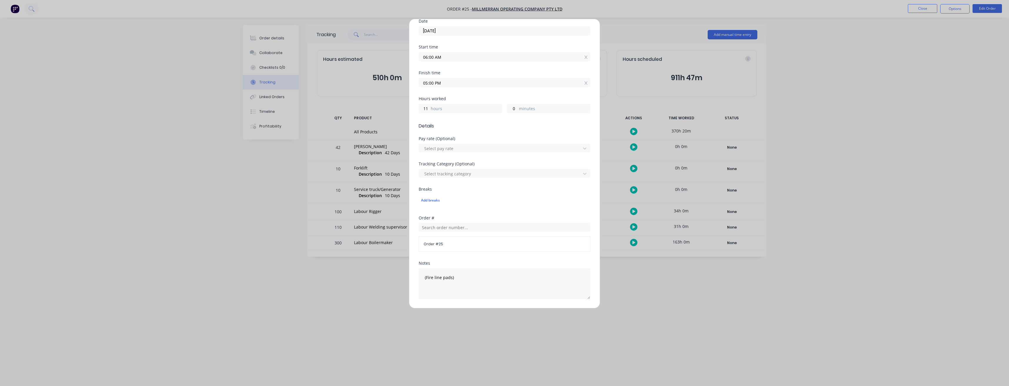
scroll to position [128, 0]
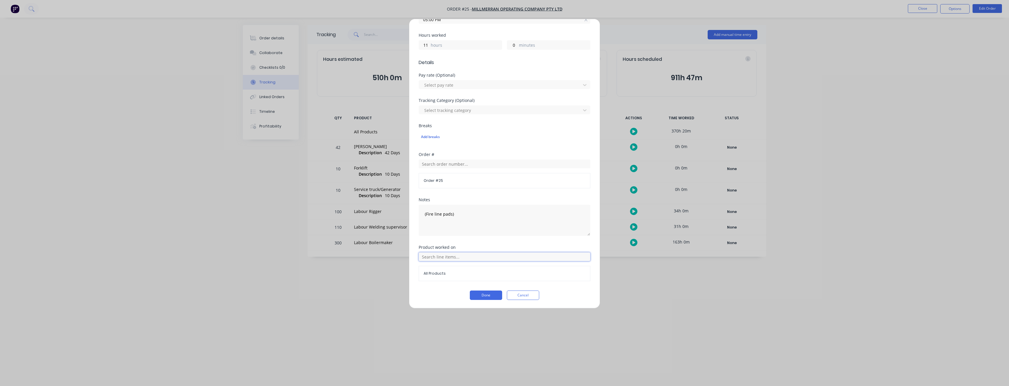
click at [490, 257] on input "text" at bounding box center [505, 257] width 172 height 9
click at [443, 214] on span "Labour Rigger" at bounding box center [509, 212] width 153 height 5
click at [486, 296] on button "Done" at bounding box center [486, 295] width 32 height 9
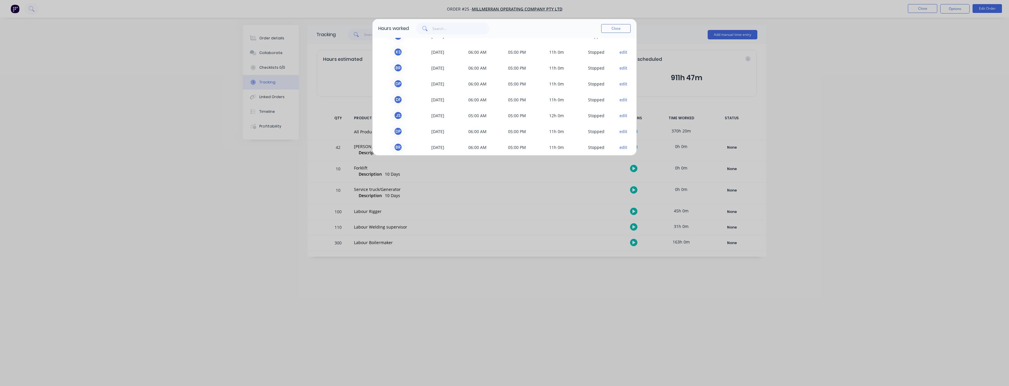
scroll to position [530, 0]
click at [620, 136] on button "edit" at bounding box center [624, 137] width 8 height 6
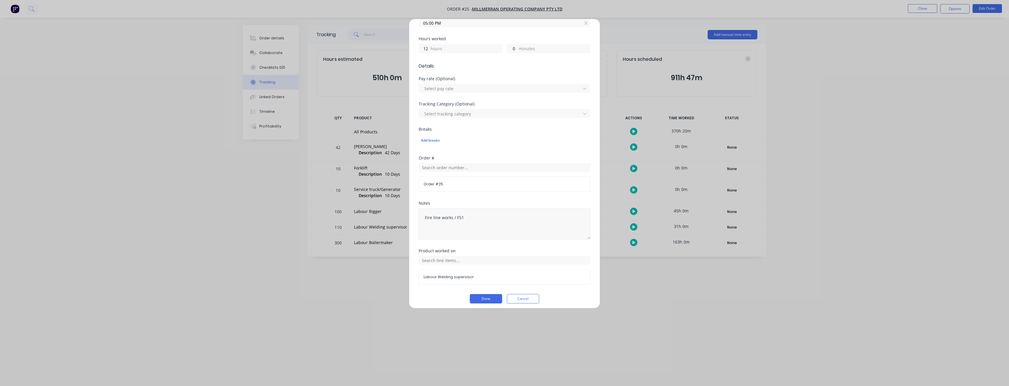
scroll to position [128, 0]
click at [508, 274] on span "Labour Welding supervisor" at bounding box center [505, 273] width 162 height 5
click at [500, 257] on input "text" at bounding box center [505, 257] width 172 height 9
click at [519, 295] on button "Cancel" at bounding box center [523, 295] width 32 height 9
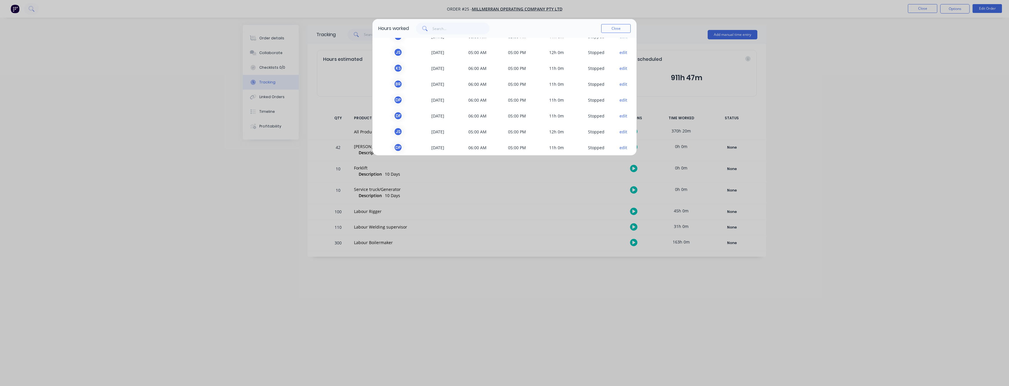
scroll to position [530, 0]
click at [620, 91] on button "edit" at bounding box center [624, 89] width 8 height 6
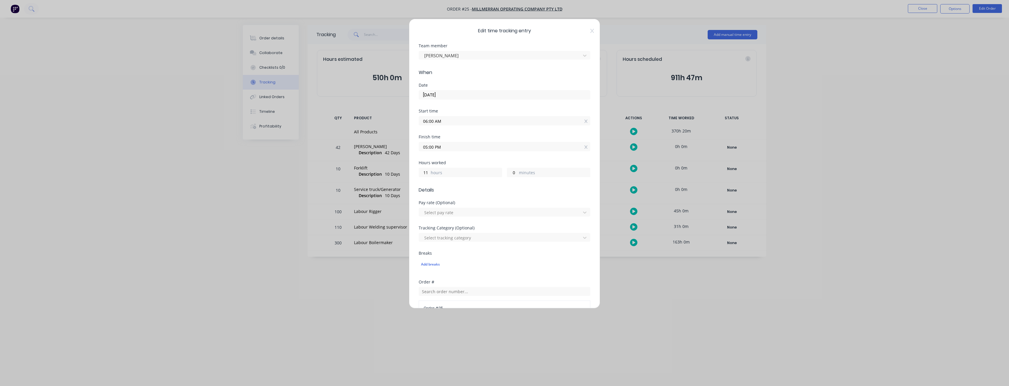
scroll to position [128, 0]
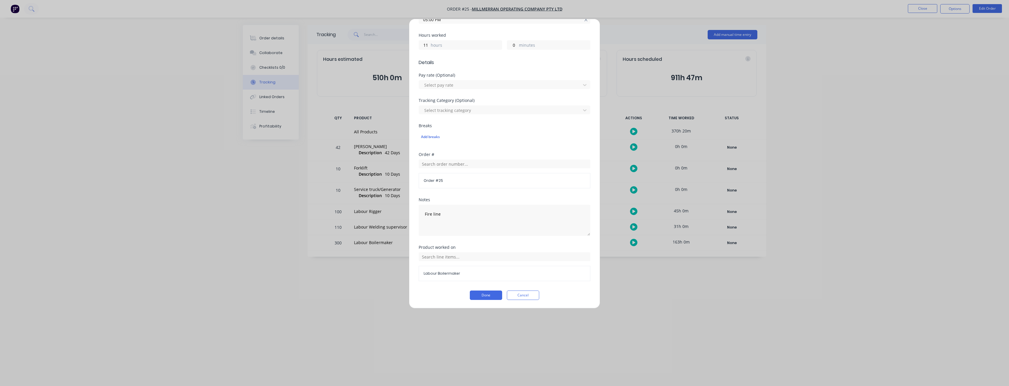
click at [584, 21] on icon at bounding box center [585, 20] width 3 height 4
click at [525, 301] on button "Cancel" at bounding box center [523, 299] width 32 height 9
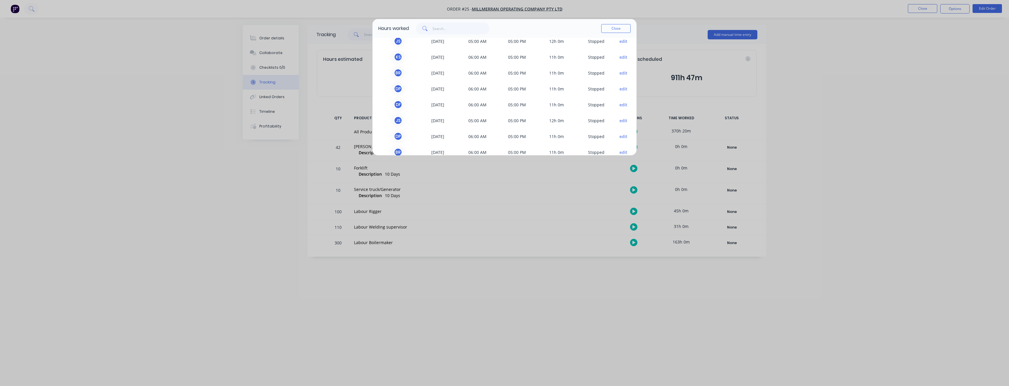
scroll to position [501, 0]
click at [620, 104] on button "edit" at bounding box center [624, 103] width 8 height 6
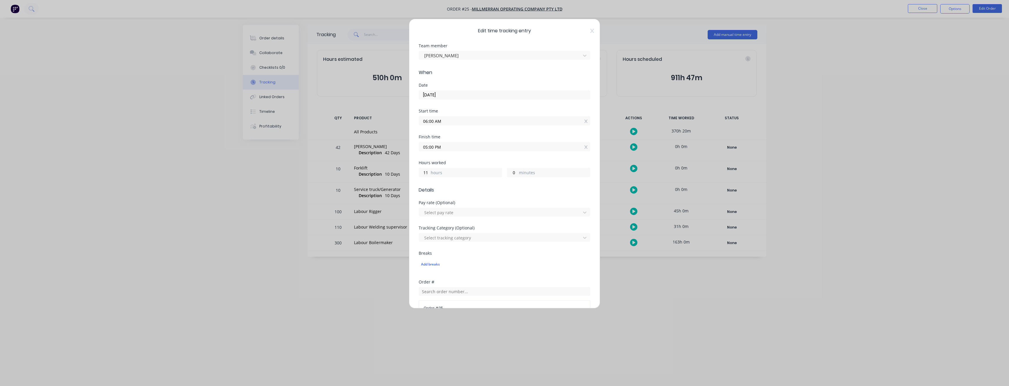
scroll to position [128, 0]
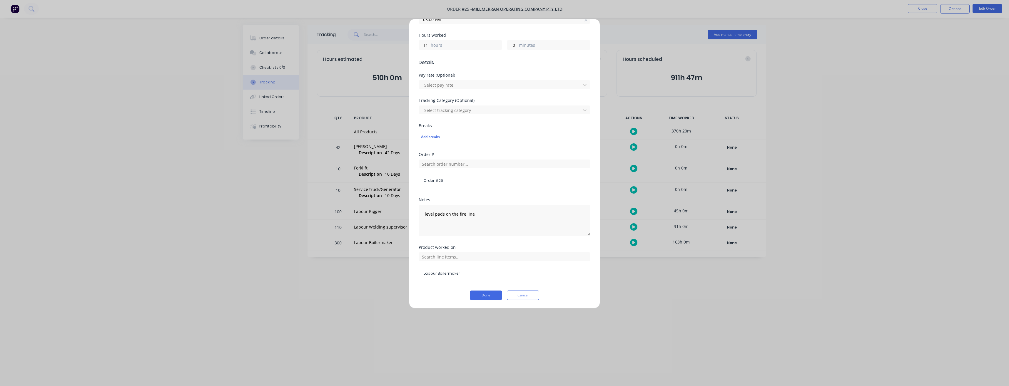
click at [584, 22] on input "05:00 PM" at bounding box center [504, 19] width 171 height 9
click at [585, 21] on icon at bounding box center [586, 20] width 3 height 4
type input "04:46 PM"
type input "10"
type input "46"
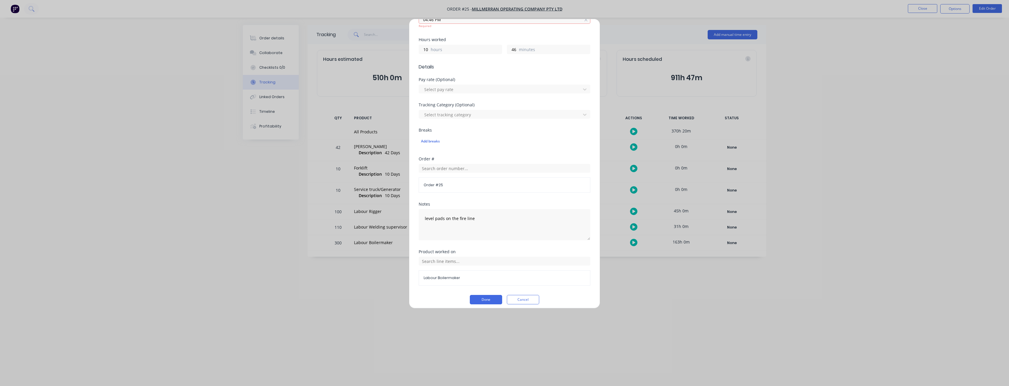
scroll to position [123, 0]
click at [585, 26] on div at bounding box center [586, 24] width 3 height 6
click at [523, 303] on button "Cancel" at bounding box center [523, 304] width 32 height 9
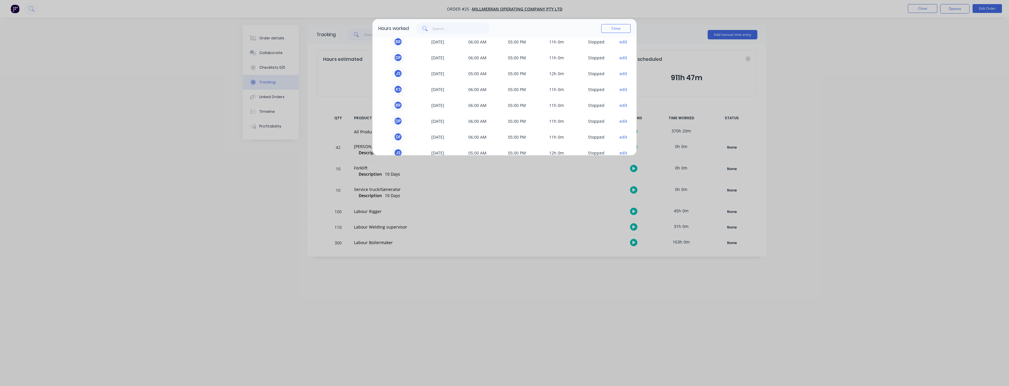
scroll to position [501, 0]
click at [620, 87] on button "edit" at bounding box center [624, 87] width 8 height 6
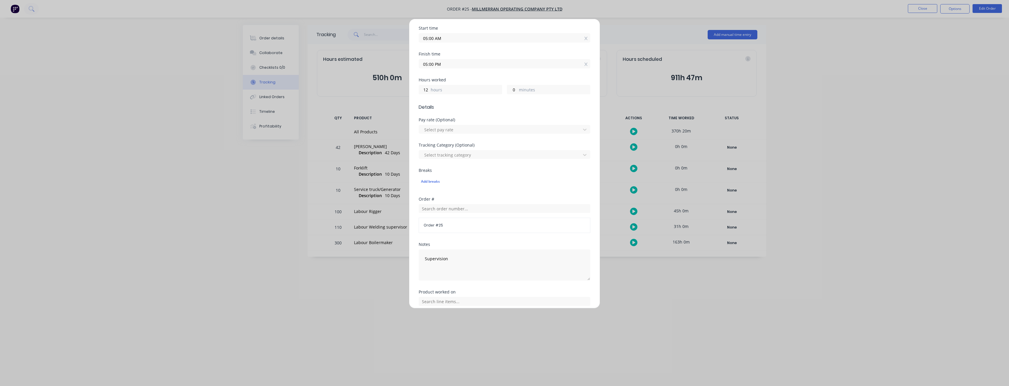
scroll to position [128, 0]
click at [581, 23] on label "05:00 PM" at bounding box center [505, 18] width 172 height 9
click at [581, 23] on input "05:00 PM" at bounding box center [504, 19] width 171 height 9
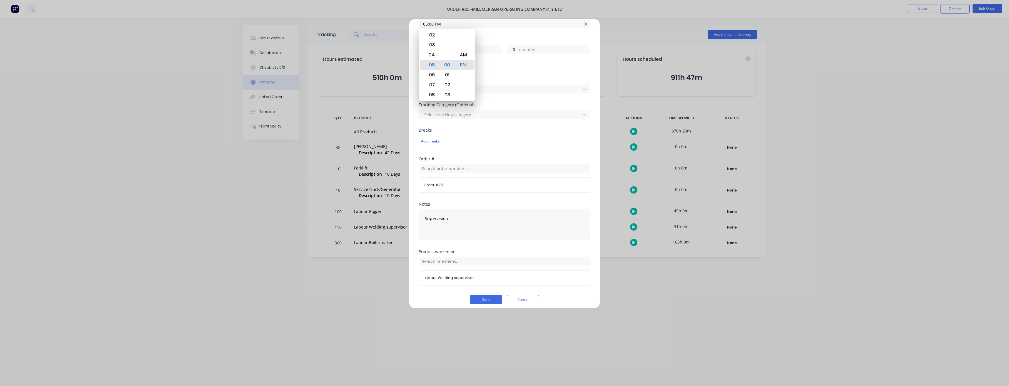
click at [584, 24] on icon at bounding box center [585, 24] width 3 height 4
type input "04:46 PM"
type input "11"
type input "46"
click at [521, 302] on button "Cancel" at bounding box center [523, 299] width 32 height 9
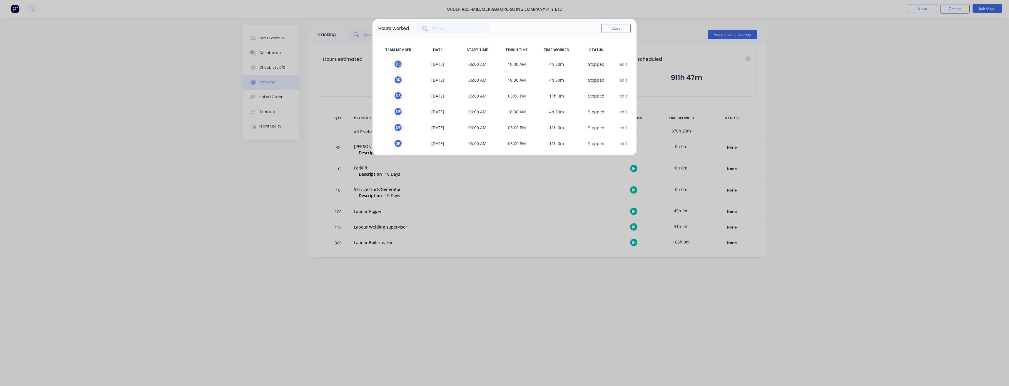
click at [616, 27] on button "Close" at bounding box center [615, 28] width 29 height 9
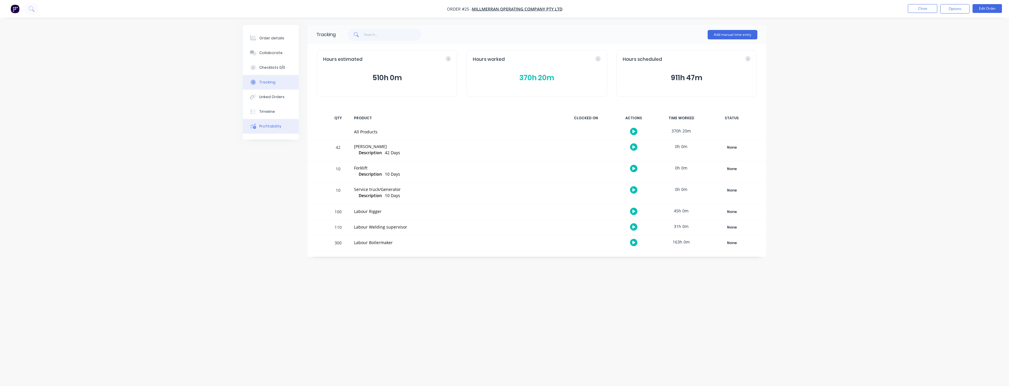
click at [268, 129] on button "Profitability" at bounding box center [271, 126] width 56 height 15
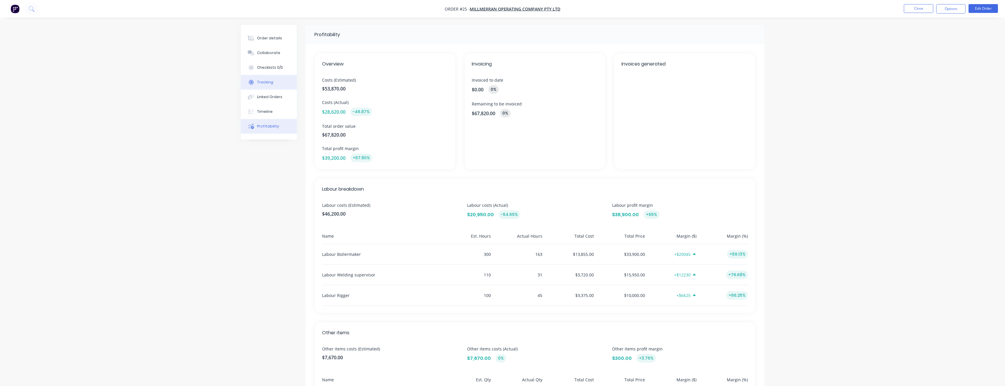
click at [266, 80] on div "Tracking" at bounding box center [265, 82] width 16 height 5
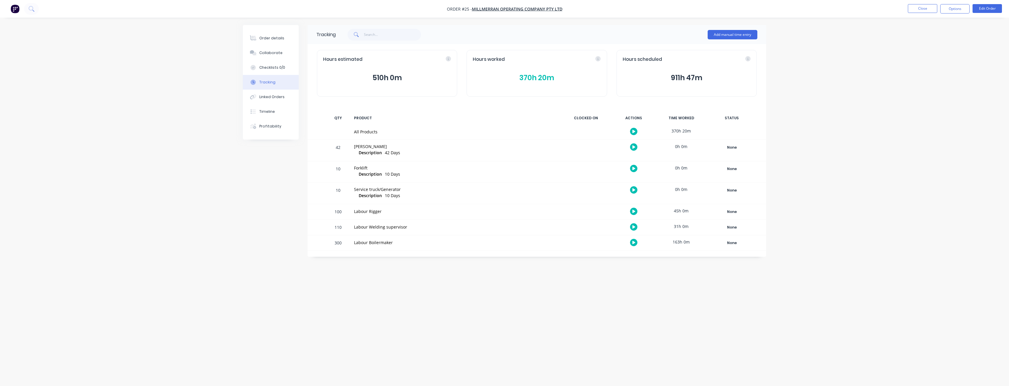
click at [534, 78] on button "370h 20m" at bounding box center [537, 77] width 128 height 11
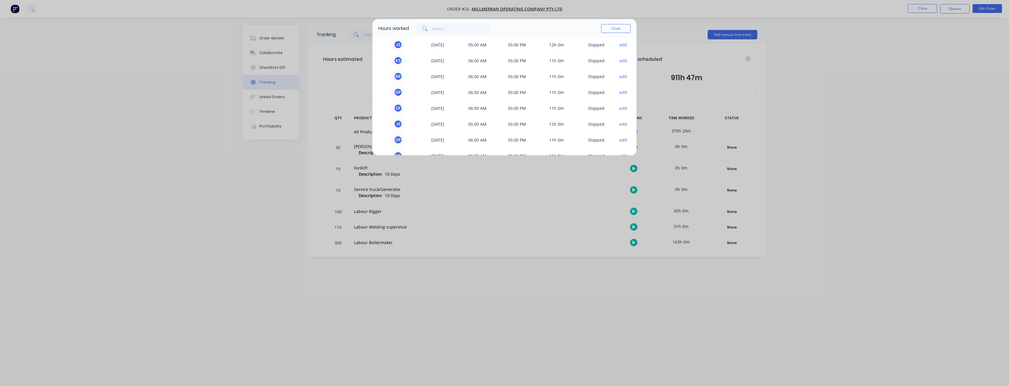
scroll to position [589, 0]
click at [620, 94] on button "edit" at bounding box center [624, 94] width 8 height 6
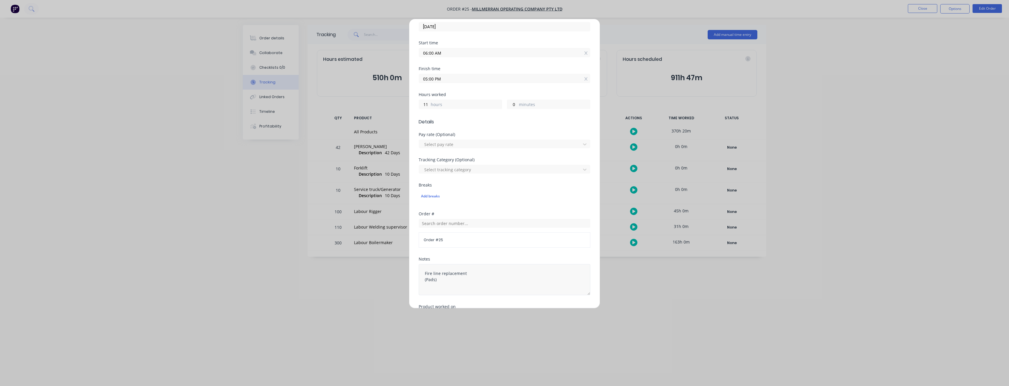
scroll to position [128, 0]
click at [499, 272] on span "Labour Boilermaker" at bounding box center [505, 273] width 162 height 5
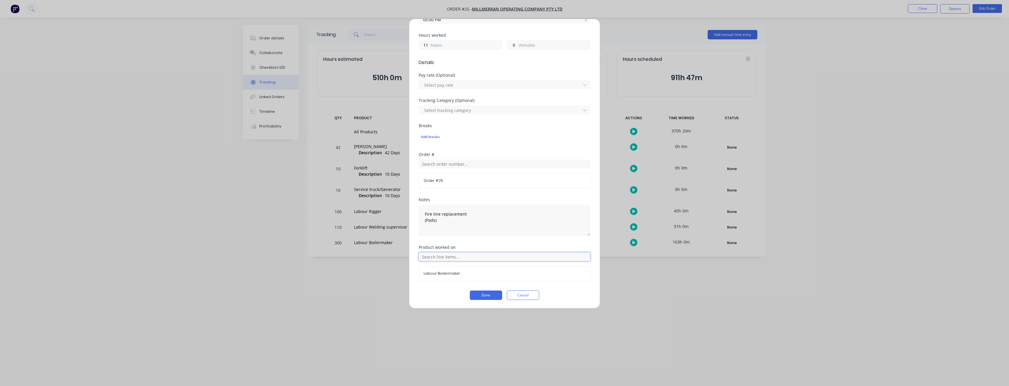
click at [498, 260] on input "text" at bounding box center [505, 257] width 172 height 9
click at [450, 214] on span "Labour Rigger" at bounding box center [509, 212] width 153 height 5
click at [478, 296] on button "Done" at bounding box center [486, 295] width 32 height 9
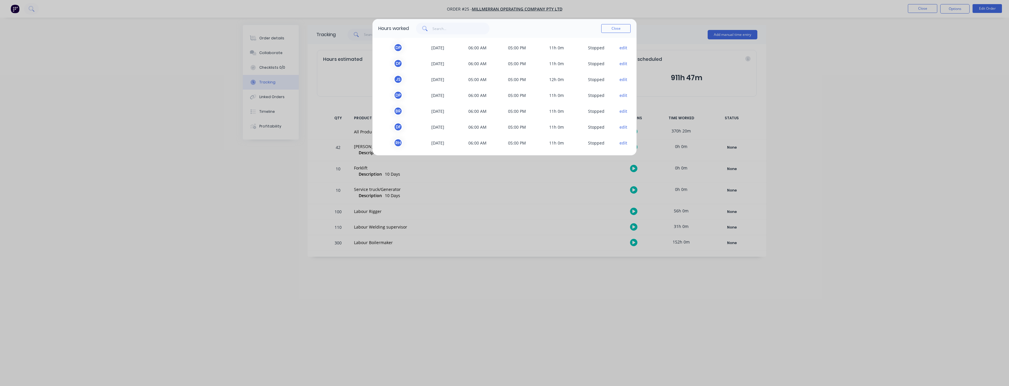
scroll to position [589, 0]
click at [620, 110] on button "edit" at bounding box center [624, 110] width 8 height 6
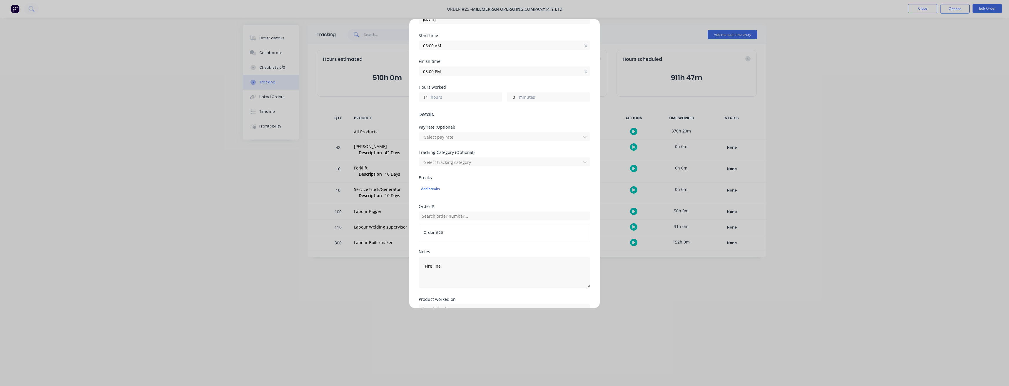
scroll to position [128, 0]
click at [521, 273] on span "Labour Rigger" at bounding box center [505, 273] width 162 height 5
click at [520, 255] on input "text" at bounding box center [505, 257] width 172 height 9
click at [528, 295] on button "Cancel" at bounding box center [523, 295] width 32 height 9
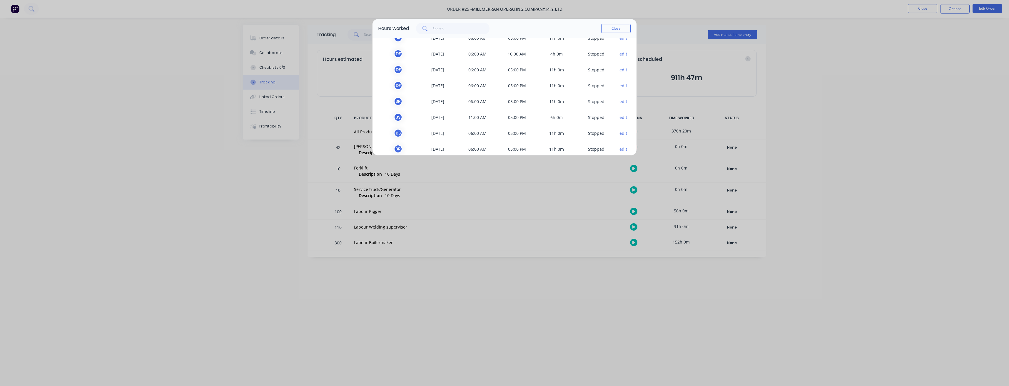
scroll to position [354, 0]
click at [620, 91] on button "edit" at bounding box center [624, 91] width 8 height 6
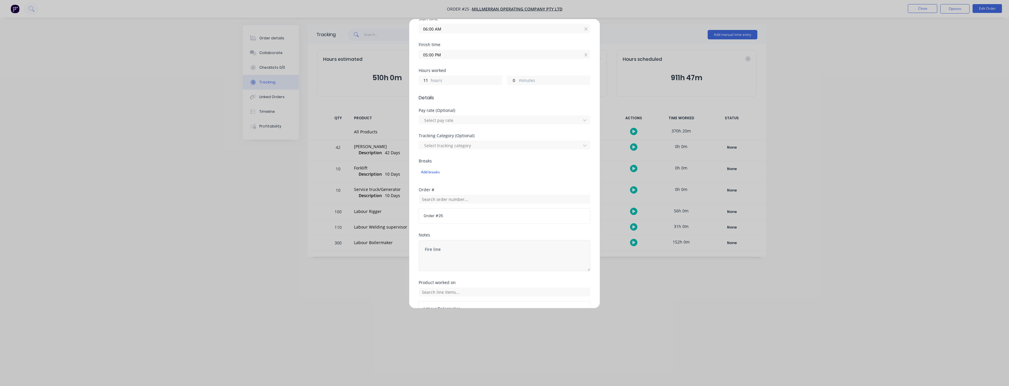
scroll to position [128, 0]
click at [523, 296] on button "Cancel" at bounding box center [523, 295] width 32 height 9
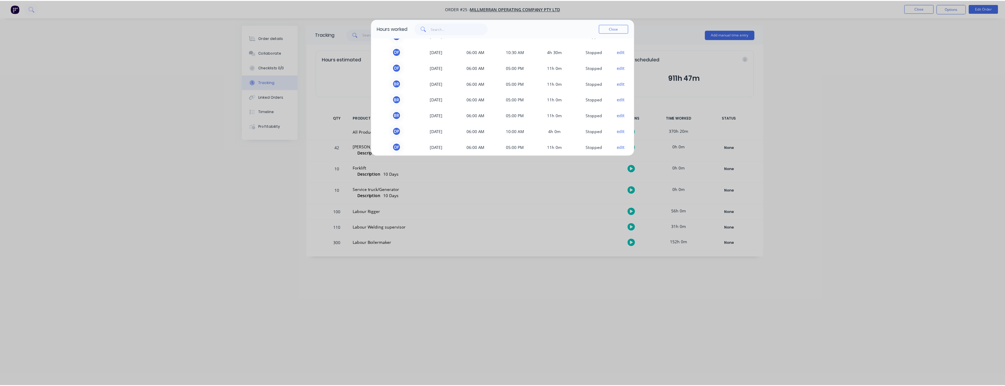
scroll to position [0, 0]
click at [617, 28] on button "Close" at bounding box center [615, 28] width 29 height 9
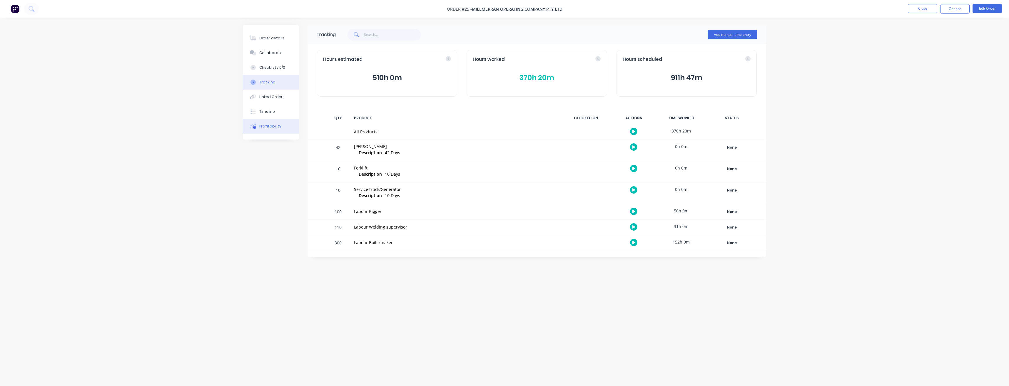
click at [277, 125] on div "Profitability" at bounding box center [270, 126] width 22 height 5
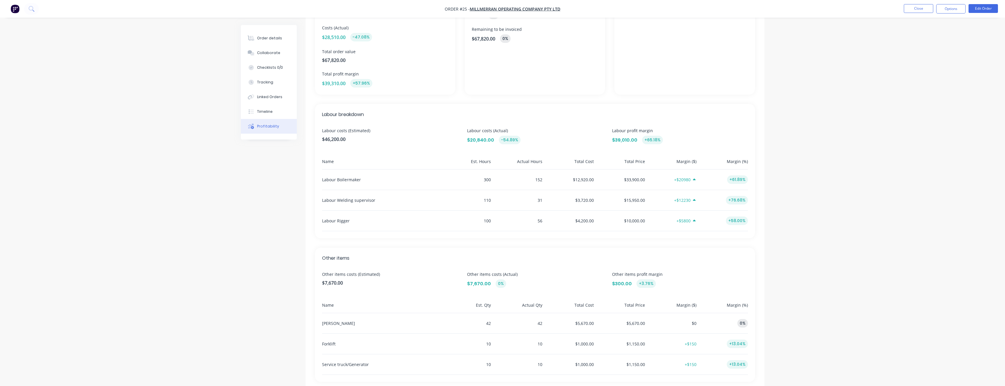
scroll to position [88, 0]
